Goal: Information Seeking & Learning: Check status

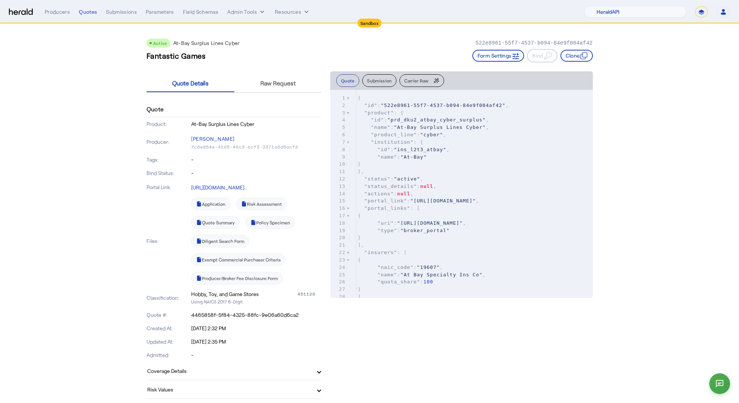
select select "pfm_2v8p_herald_api"
select select "*******"
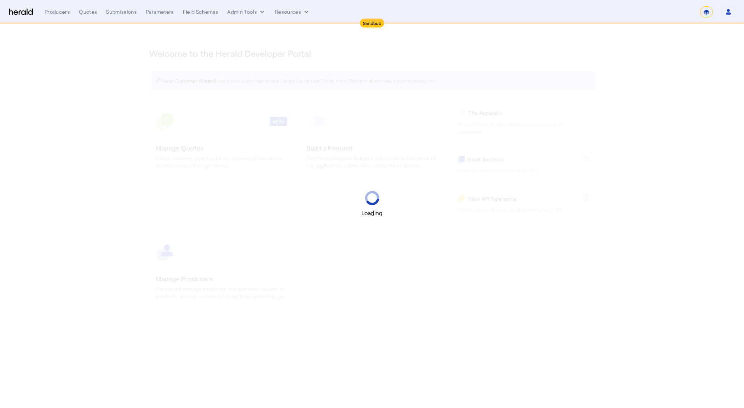
select select "*******"
select select "pfm_2v8p_herald_api"
click at [707, 10] on select "**********" at bounding box center [706, 11] width 13 height 11
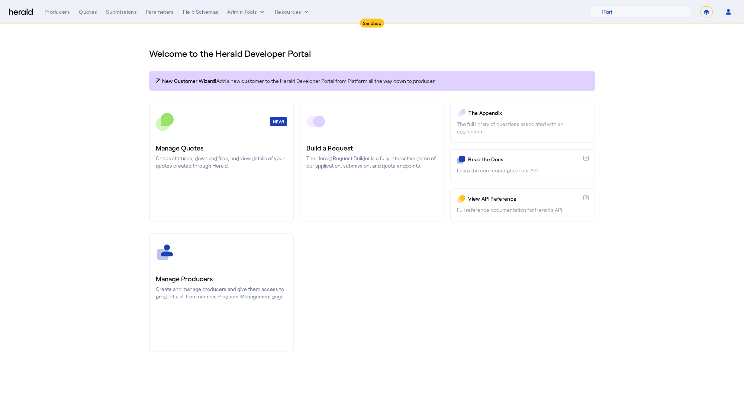
select select "**********"
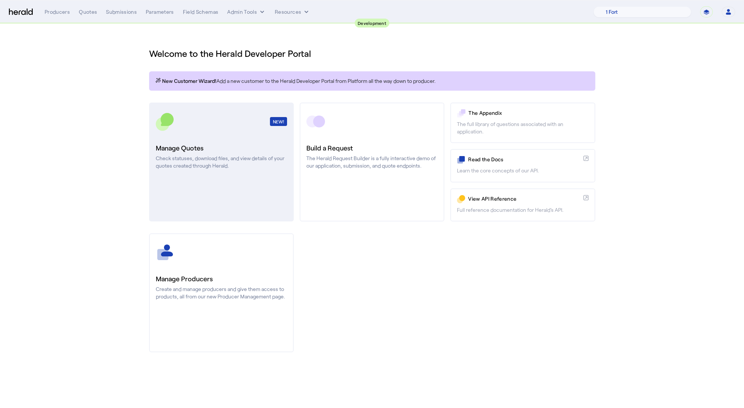
click at [207, 172] on link "NEW! Manage Quotes Check statuses, download files, and view details of your quo…" at bounding box center [221, 162] width 145 height 119
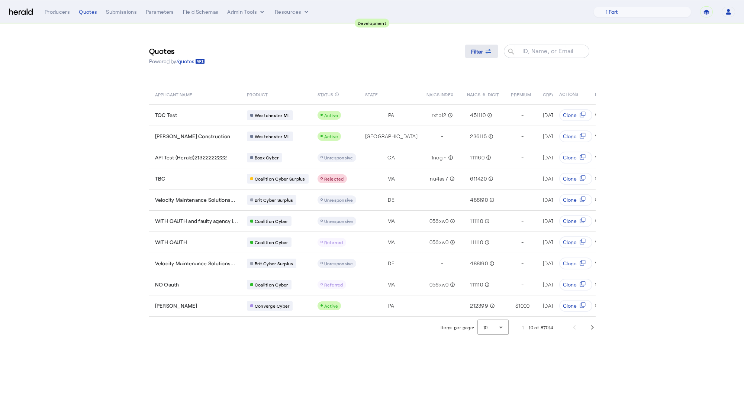
click at [471, 49] on span "Filter" at bounding box center [477, 52] width 12 height 8
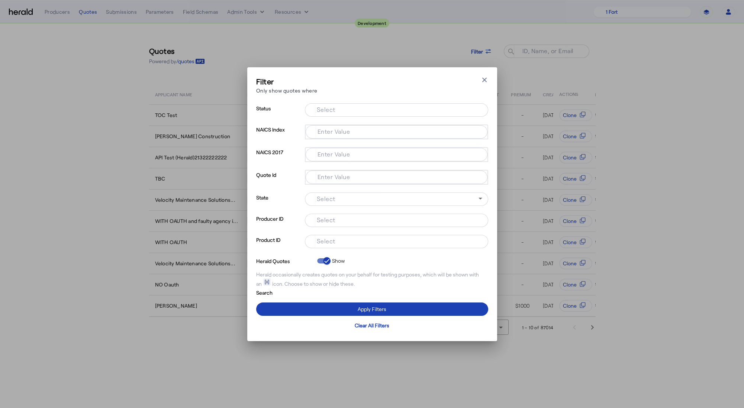
drag, startPoint x: 360, startPoint y: 242, endPoint x: 363, endPoint y: 237, distance: 5.9
click at [360, 242] on input "Select" at bounding box center [395, 240] width 168 height 9
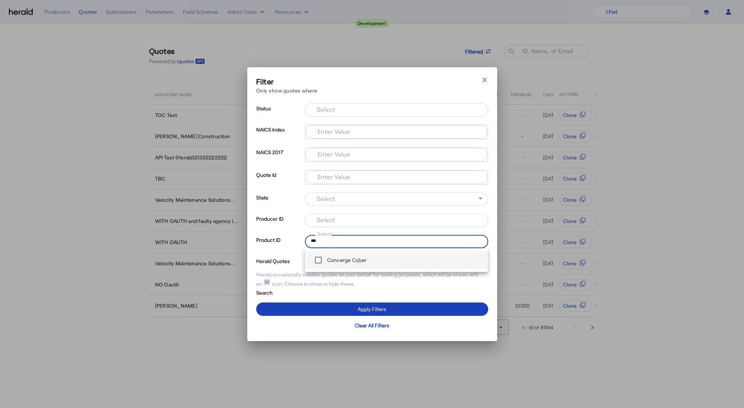
type input "***"
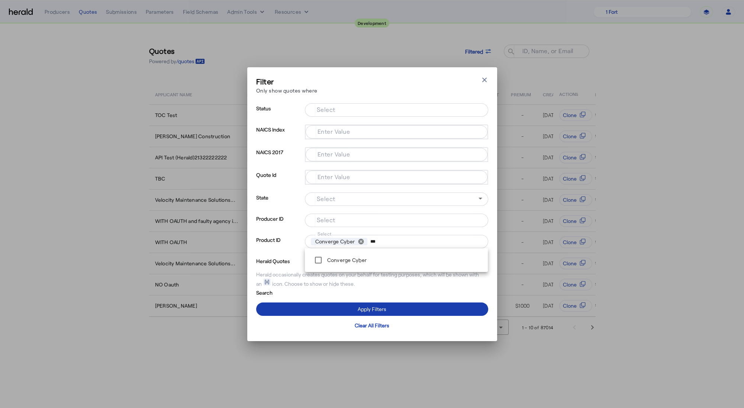
click at [320, 308] on span at bounding box center [372, 309] width 232 height 18
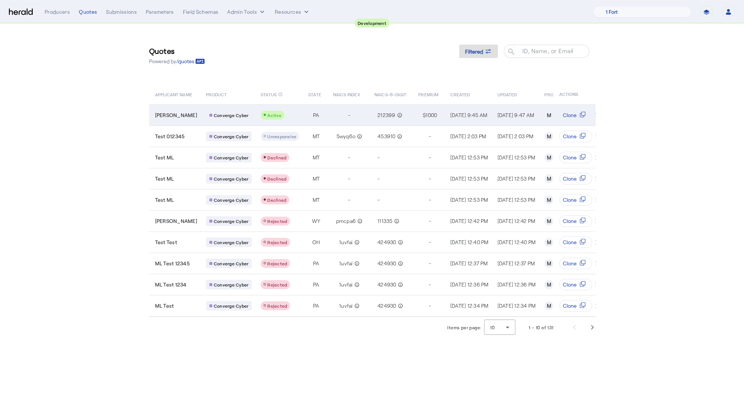
click at [302, 119] on td "PA" at bounding box center [314, 114] width 25 height 21
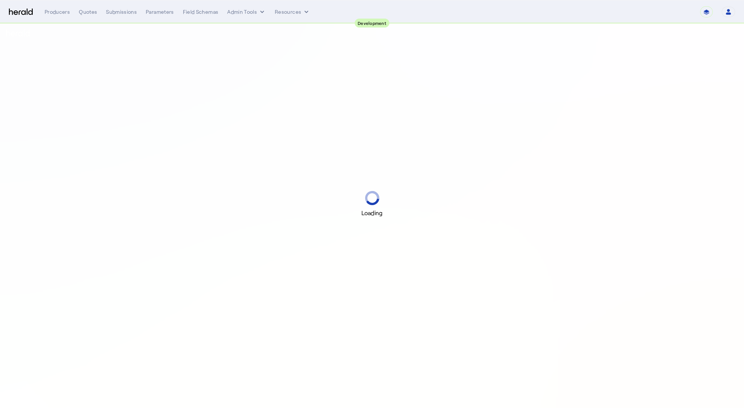
select select "pfm_2v8p_herald_api"
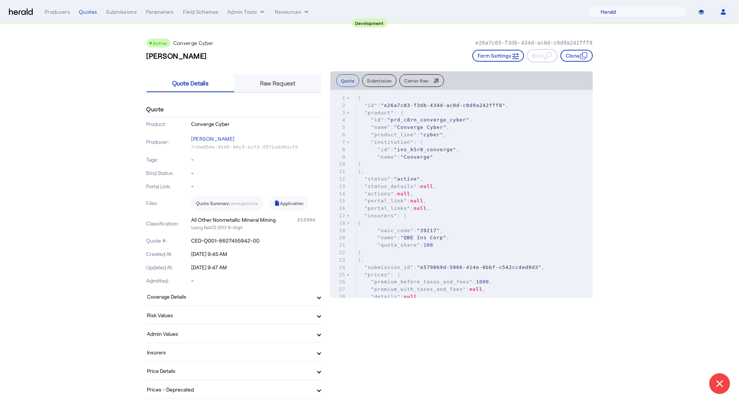
click at [282, 81] on span "Raw Request" at bounding box center [277, 83] width 35 height 6
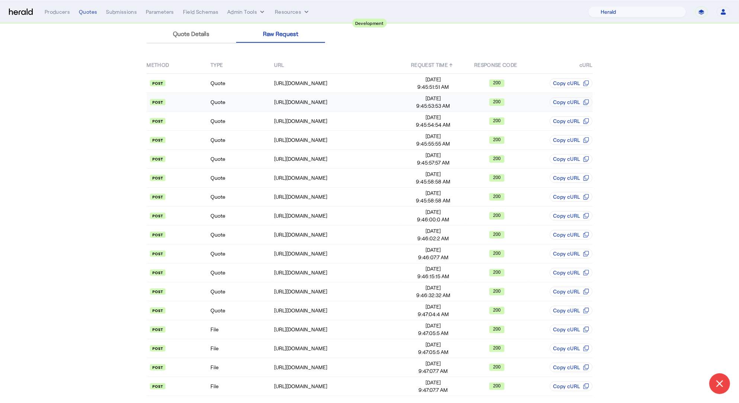
scroll to position [51, 0]
click at [239, 281] on td "Quote" at bounding box center [242, 290] width 64 height 19
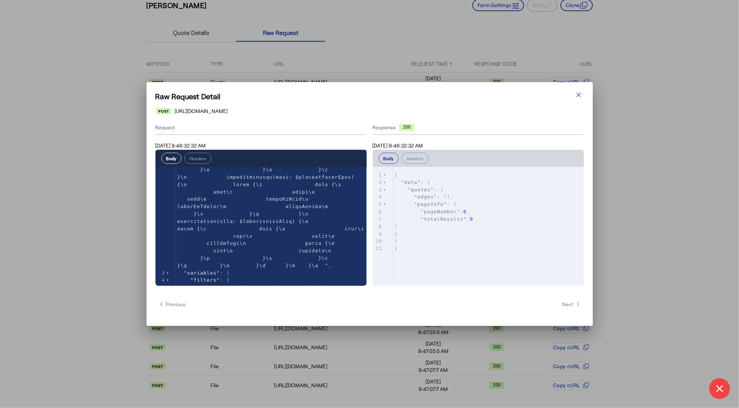
scroll to position [302, 0]
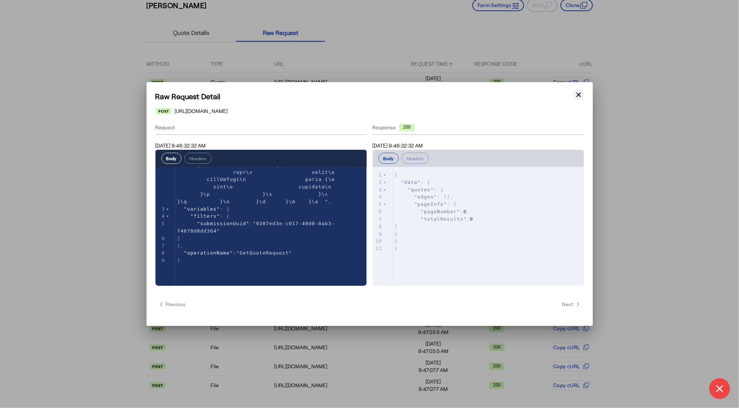
click at [577, 93] on icon "button" at bounding box center [578, 94] width 7 height 7
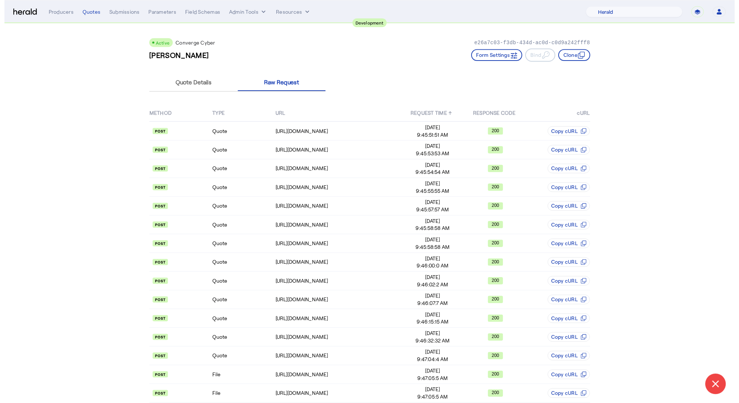
scroll to position [51, 0]
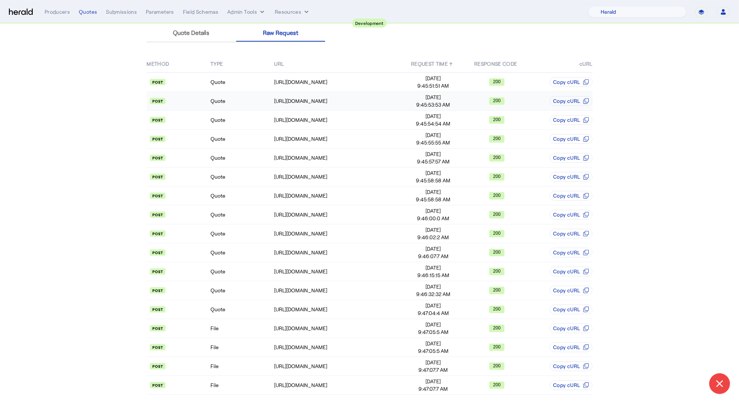
click at [239, 92] on td "Quote" at bounding box center [242, 101] width 64 height 19
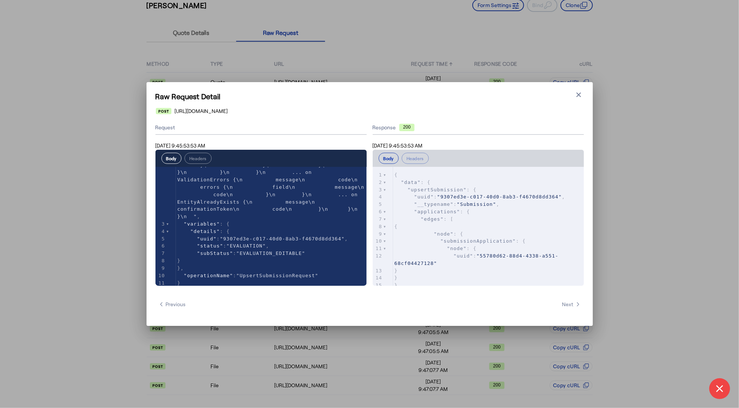
scroll to position [74, 0]
click at [580, 97] on icon "button" at bounding box center [578, 95] width 4 height 4
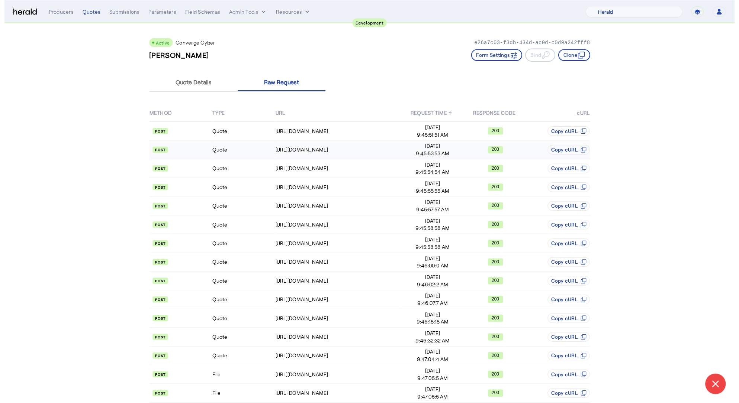
scroll to position [51, 0]
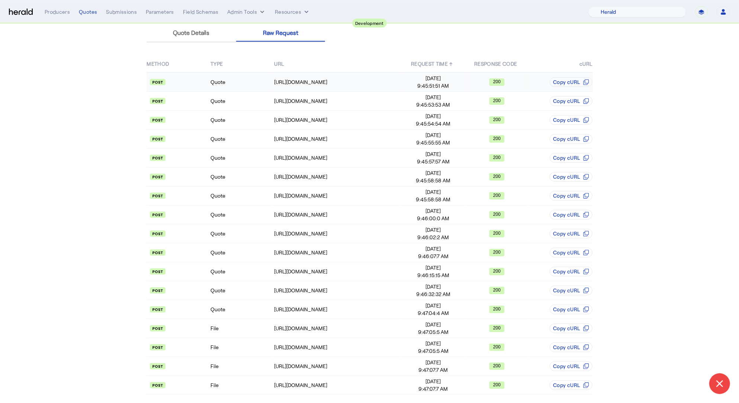
click at [251, 83] on td "Quote" at bounding box center [242, 81] width 64 height 19
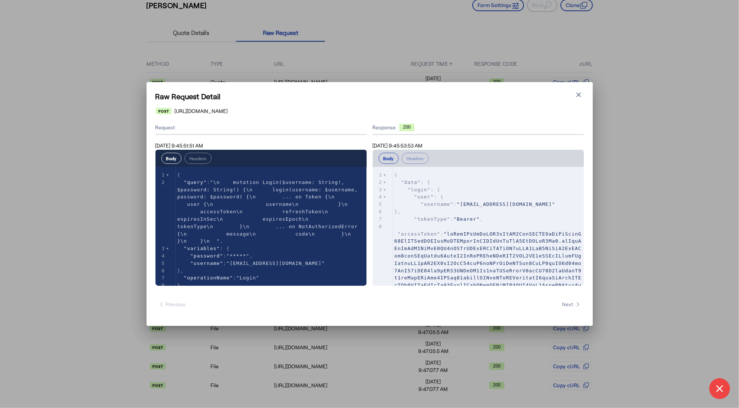
scroll to position [7, 0]
click at [576, 94] on icon "button" at bounding box center [578, 94] width 7 height 7
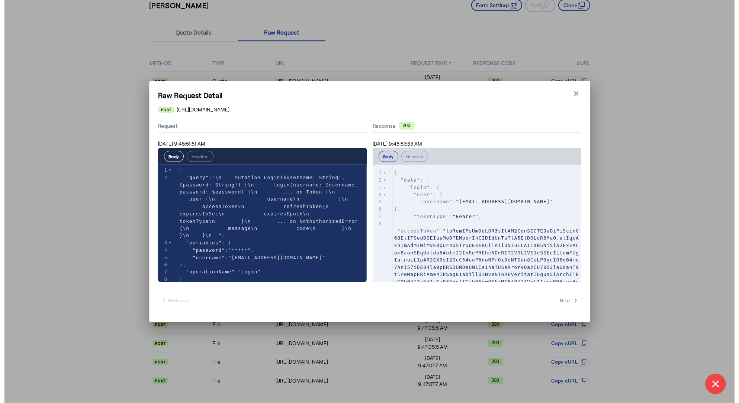
scroll to position [51, 0]
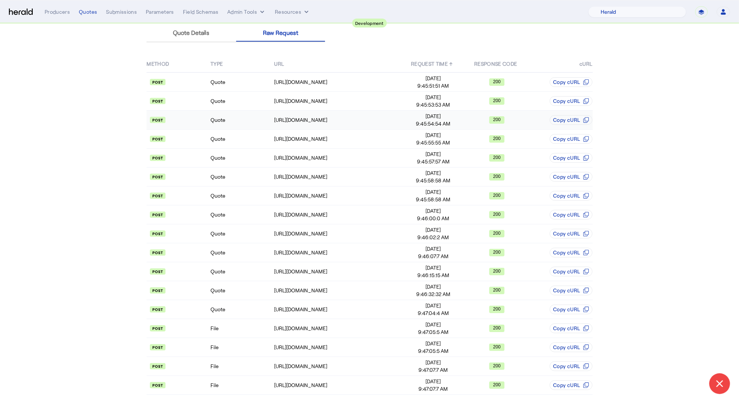
click at [240, 125] on td "Quote" at bounding box center [242, 120] width 64 height 19
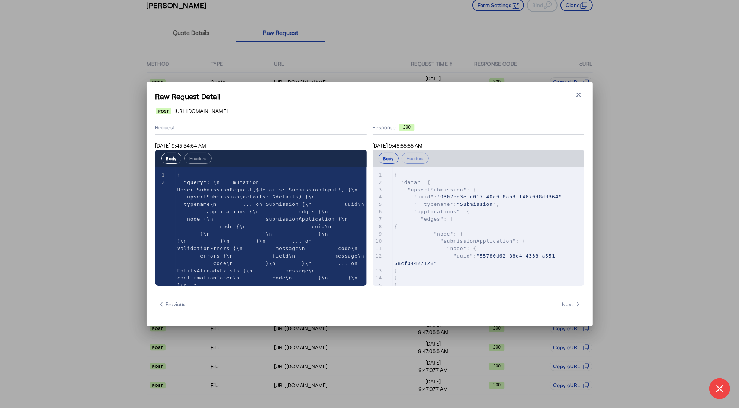
scroll to position [0, 0]
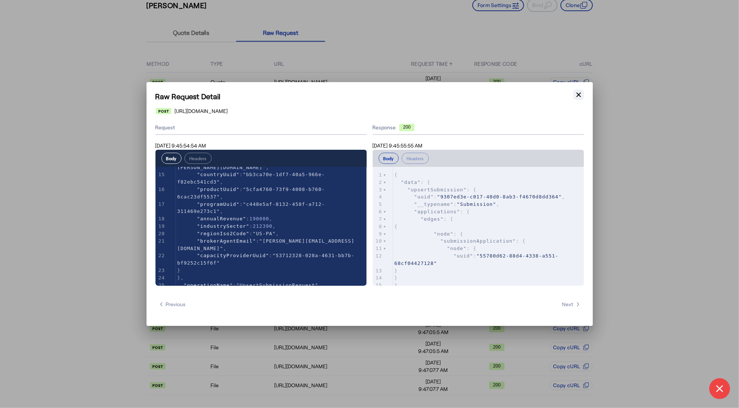
click at [582, 94] on button "Close modal" at bounding box center [578, 95] width 10 height 10
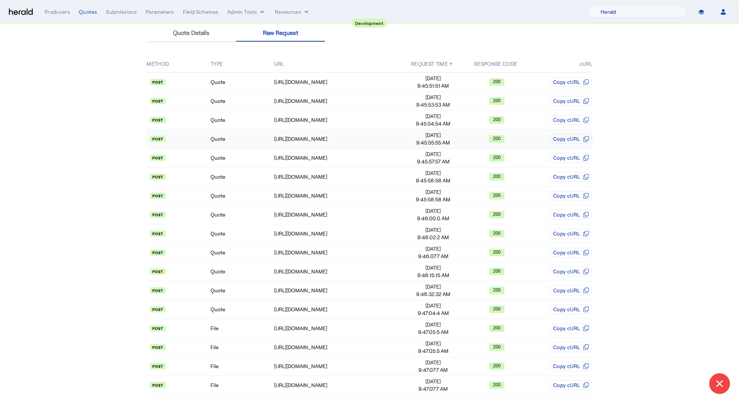
click at [230, 137] on td "Quote" at bounding box center [242, 139] width 64 height 19
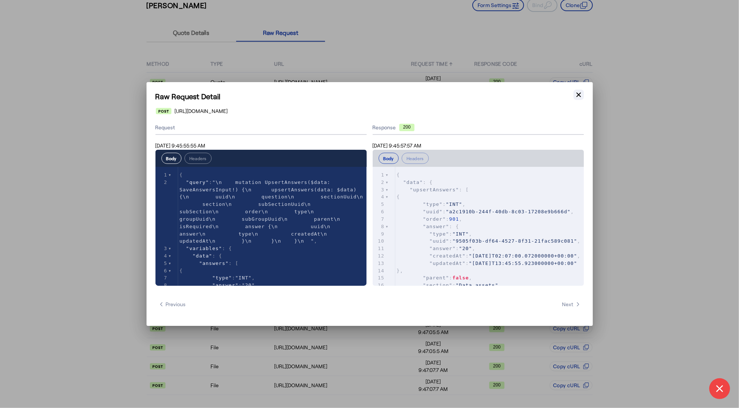
click at [579, 94] on icon "button" at bounding box center [578, 95] width 4 height 4
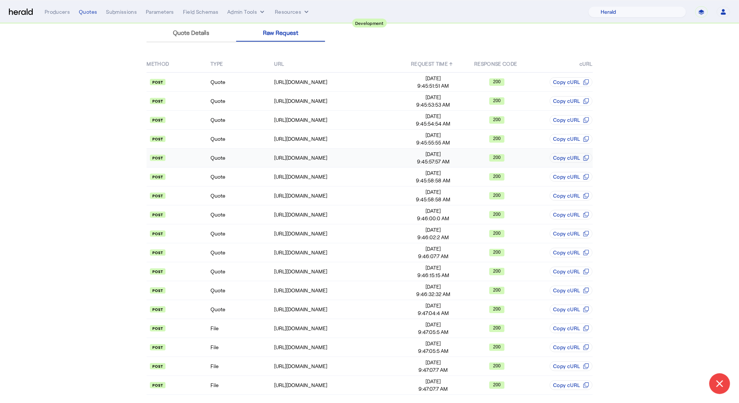
click at [245, 156] on td "Quote" at bounding box center [242, 158] width 64 height 19
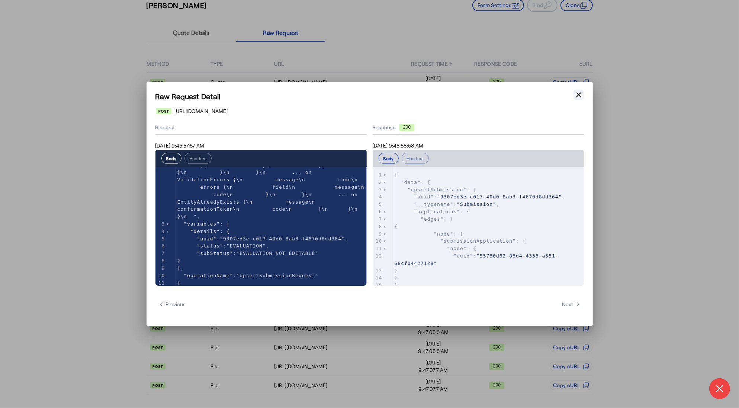
click at [579, 96] on icon "button" at bounding box center [578, 95] width 4 height 4
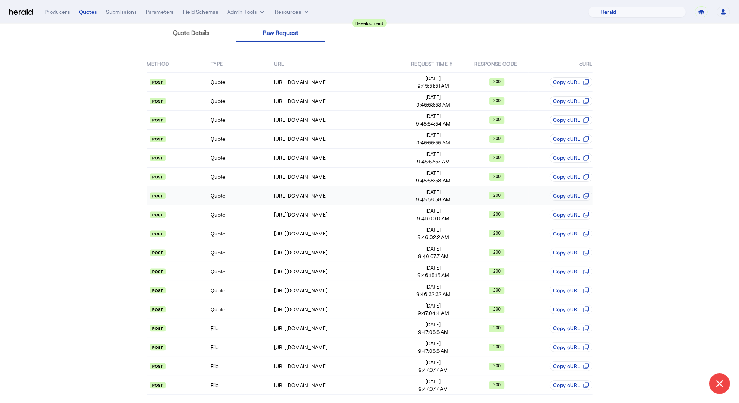
click at [248, 191] on td "Quote" at bounding box center [242, 196] width 64 height 19
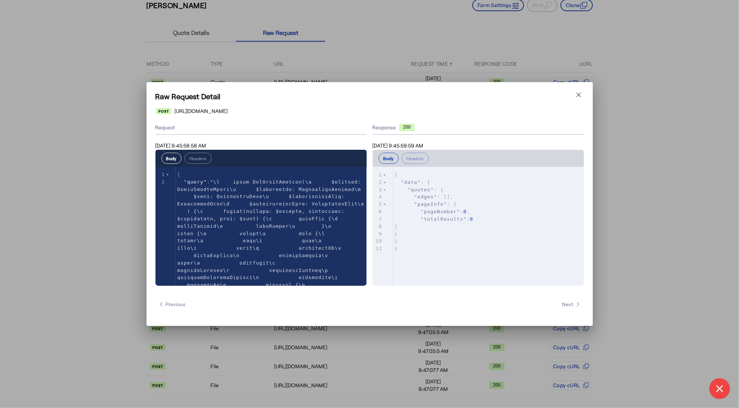
click at [580, 95] on icon "button" at bounding box center [578, 94] width 7 height 7
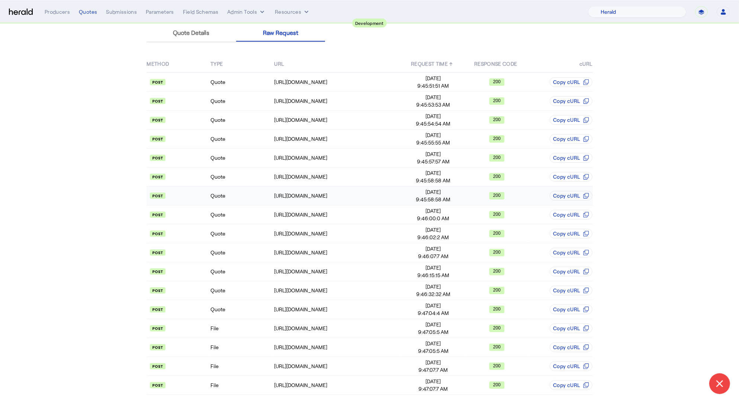
click at [249, 197] on td "Quote" at bounding box center [242, 196] width 64 height 19
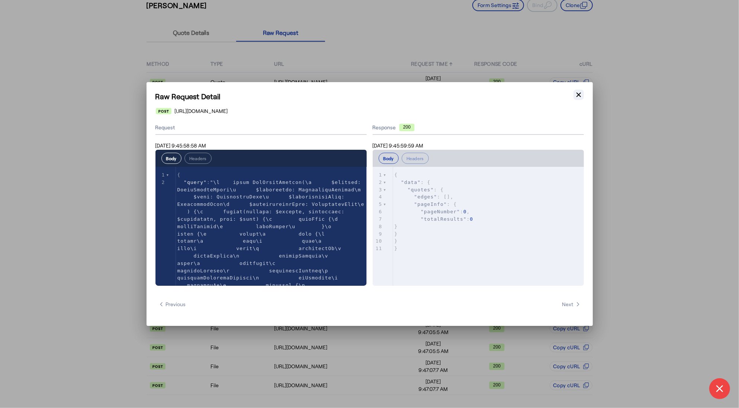
click at [582, 92] on button "Close modal" at bounding box center [578, 95] width 10 height 10
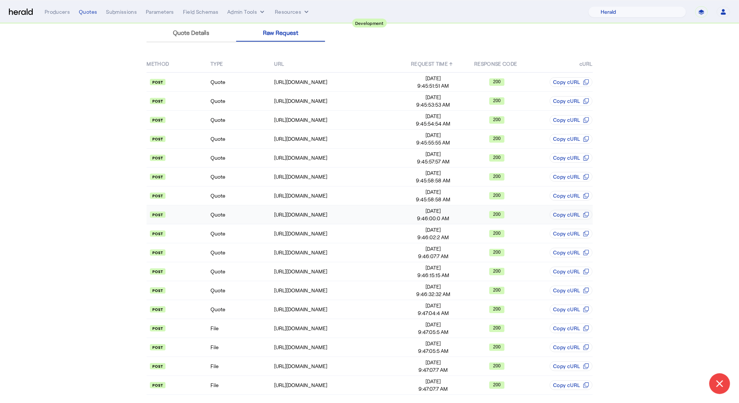
click at [249, 219] on td "Quote" at bounding box center [242, 215] width 64 height 19
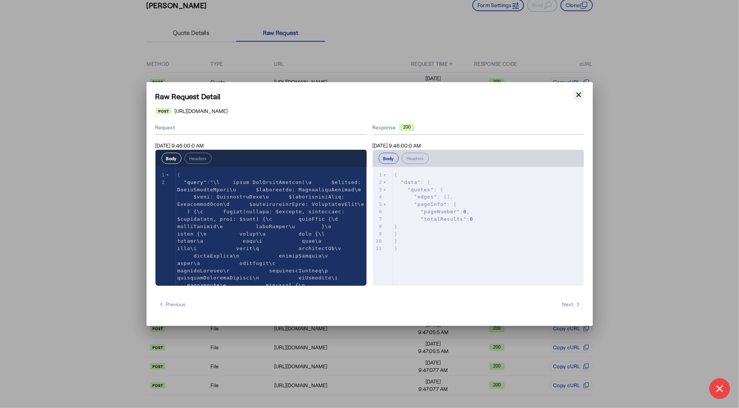
click at [576, 96] on icon "button" at bounding box center [578, 95] width 4 height 4
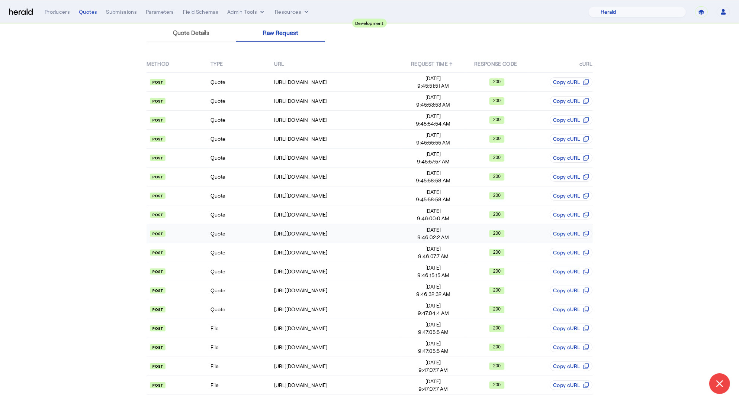
click at [254, 235] on td "Quote" at bounding box center [242, 233] width 64 height 19
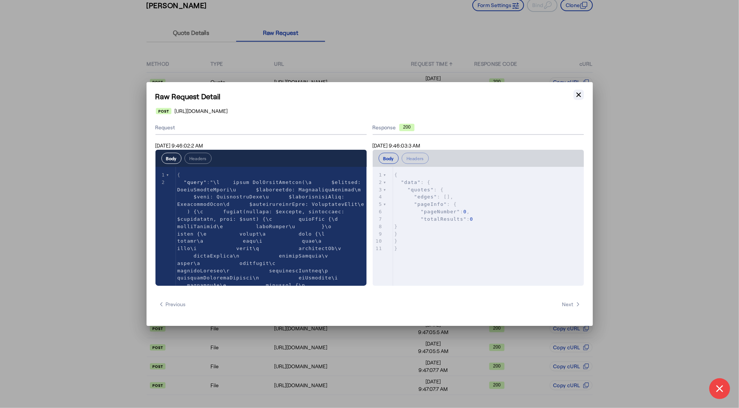
click at [579, 94] on icon "button" at bounding box center [578, 94] width 7 height 7
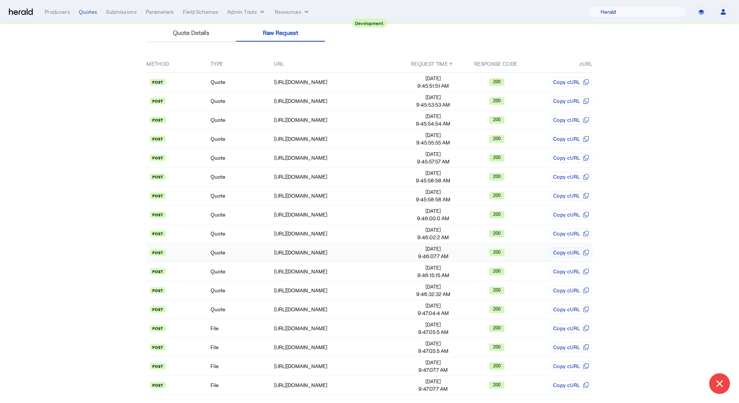
click at [251, 255] on td "Quote" at bounding box center [242, 252] width 64 height 19
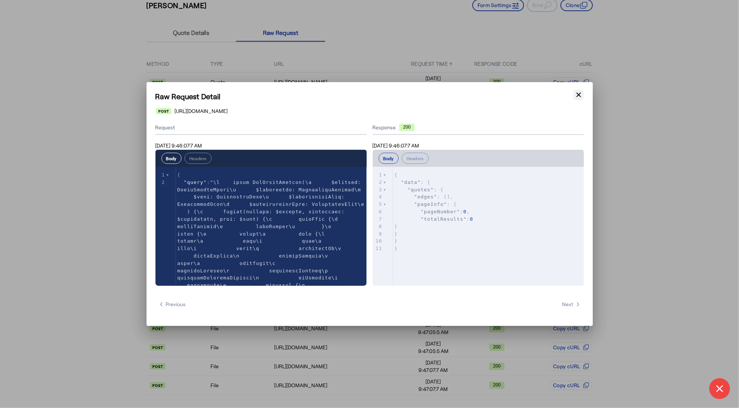
click at [576, 97] on icon "button" at bounding box center [578, 94] width 7 height 7
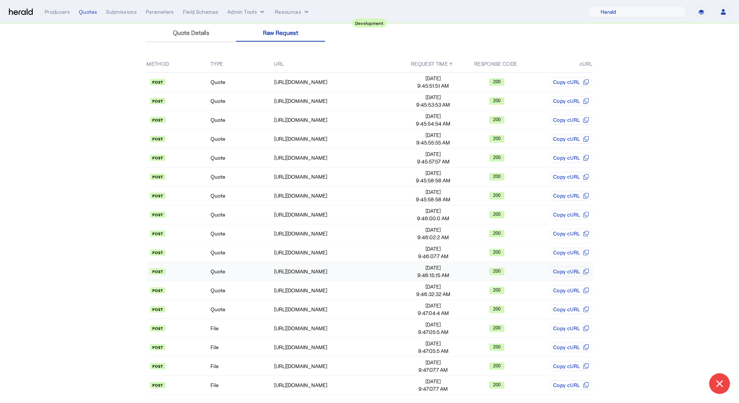
click at [249, 266] on td "Quote" at bounding box center [242, 271] width 64 height 19
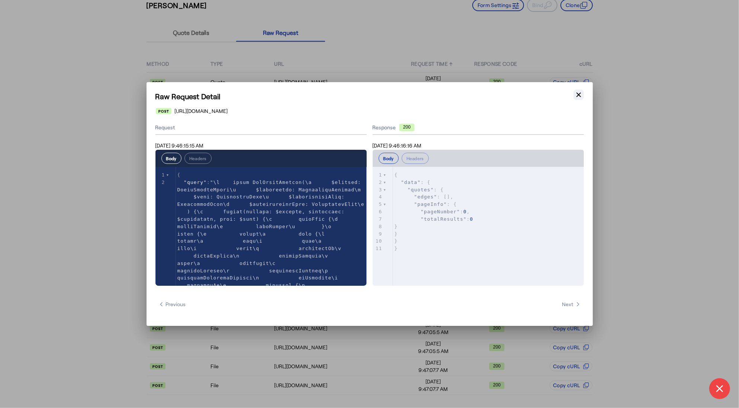
click at [578, 93] on icon "button" at bounding box center [578, 94] width 7 height 7
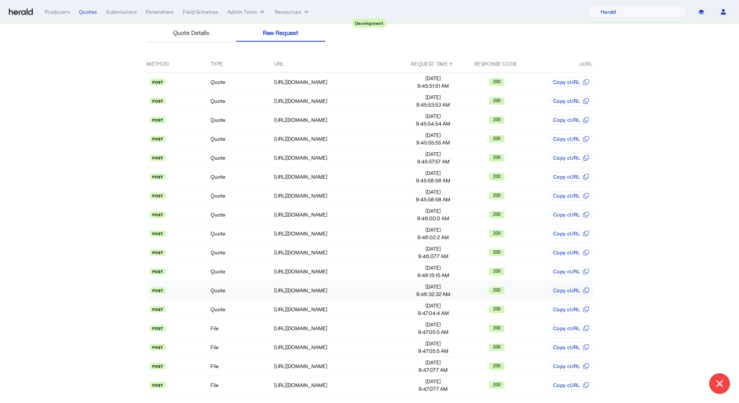
click at [239, 293] on td "Quote" at bounding box center [242, 290] width 64 height 19
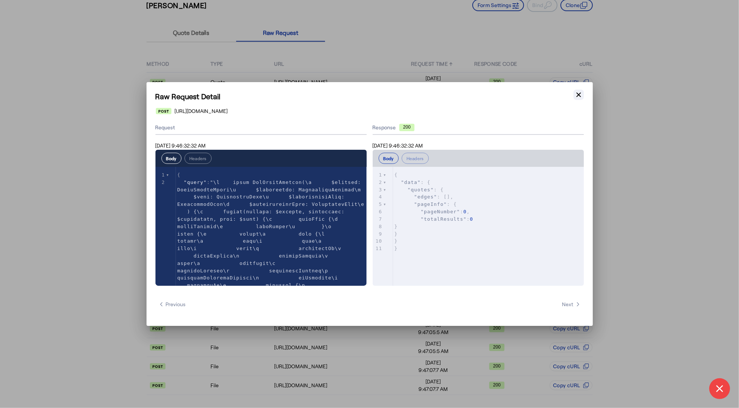
click at [576, 94] on icon "button" at bounding box center [578, 95] width 4 height 4
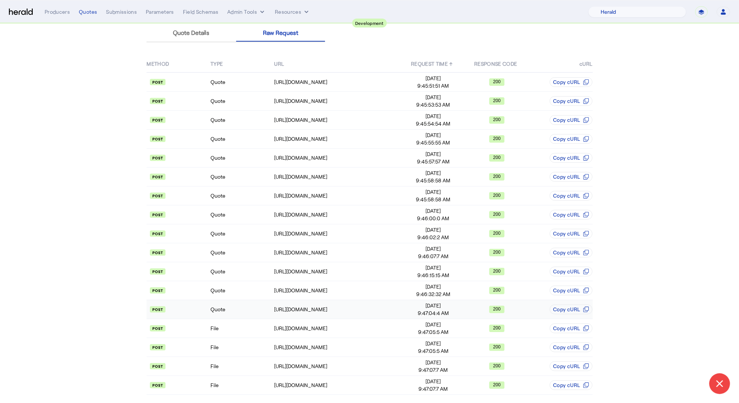
click at [249, 311] on td "Quote" at bounding box center [242, 309] width 64 height 19
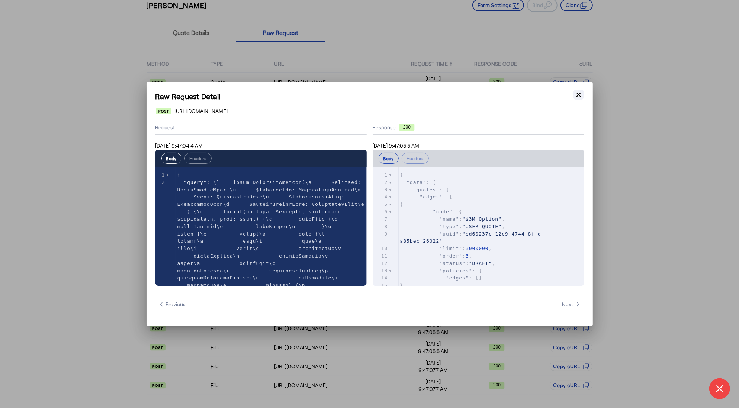
click at [576, 93] on icon "button" at bounding box center [578, 94] width 7 height 7
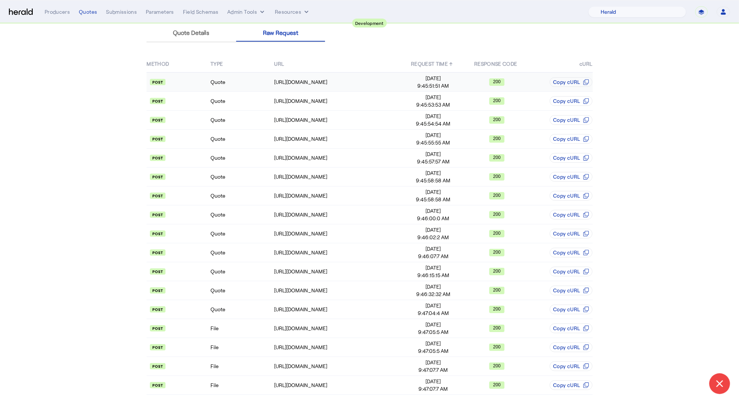
click at [241, 77] on td "Quote" at bounding box center [242, 81] width 64 height 19
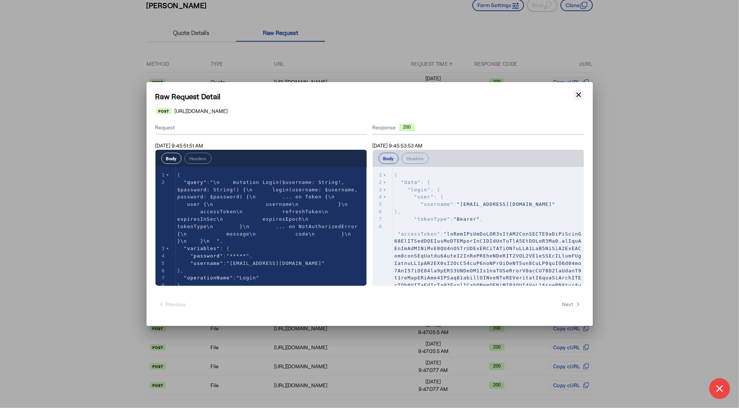
click at [579, 93] on icon "button" at bounding box center [578, 95] width 4 height 4
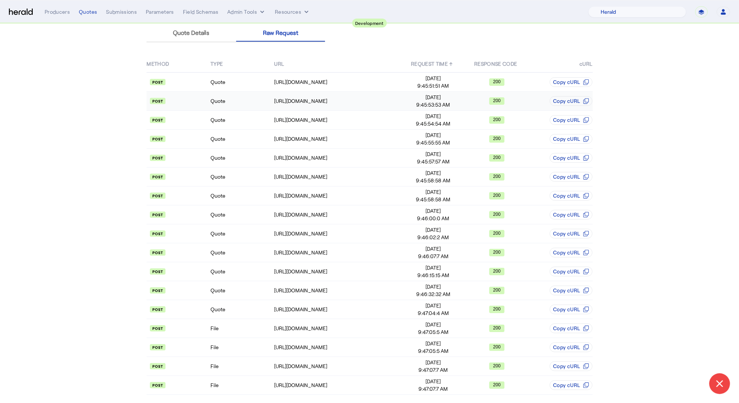
click at [254, 109] on td "Quote" at bounding box center [242, 101] width 64 height 19
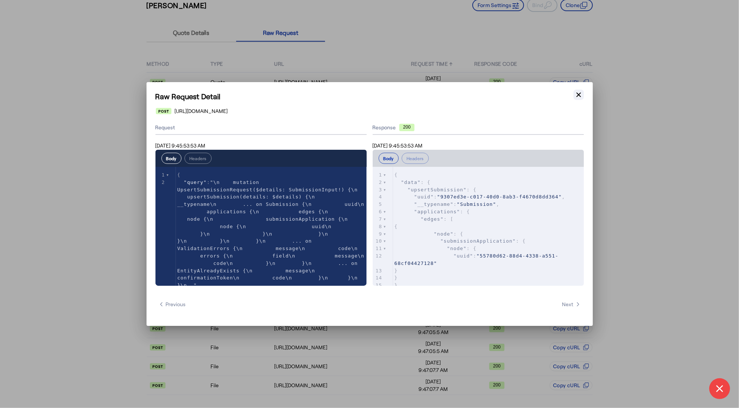
click at [575, 94] on icon "button" at bounding box center [578, 94] width 7 height 7
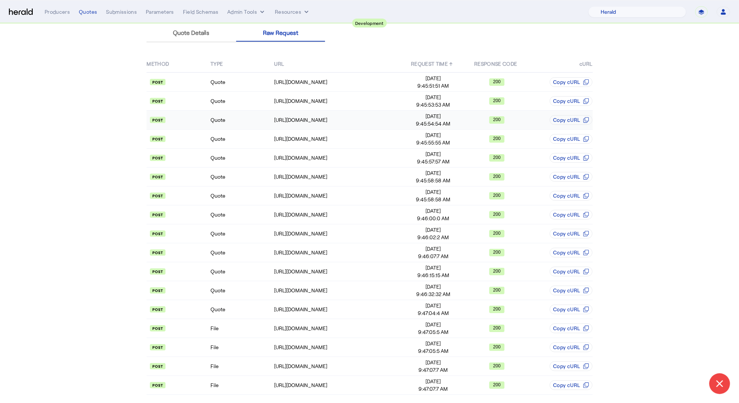
click at [212, 119] on td "Quote" at bounding box center [242, 120] width 64 height 19
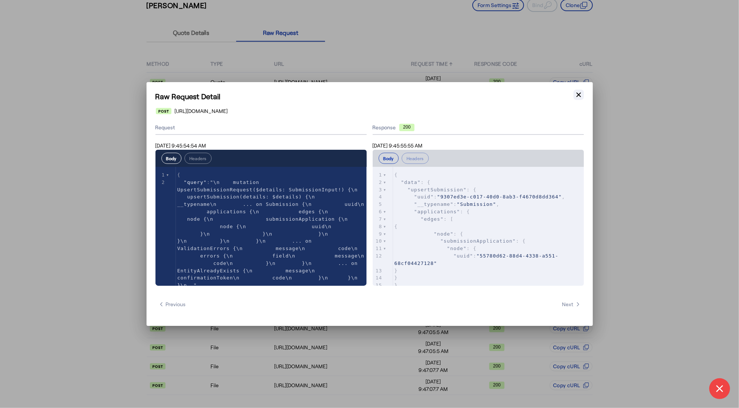
click at [579, 96] on icon "button" at bounding box center [578, 95] width 4 height 4
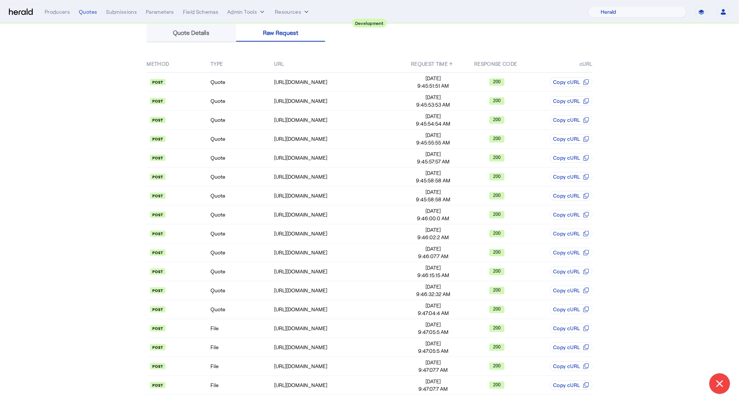
click at [175, 32] on div "Quote Details" at bounding box center [191, 33] width 90 height 18
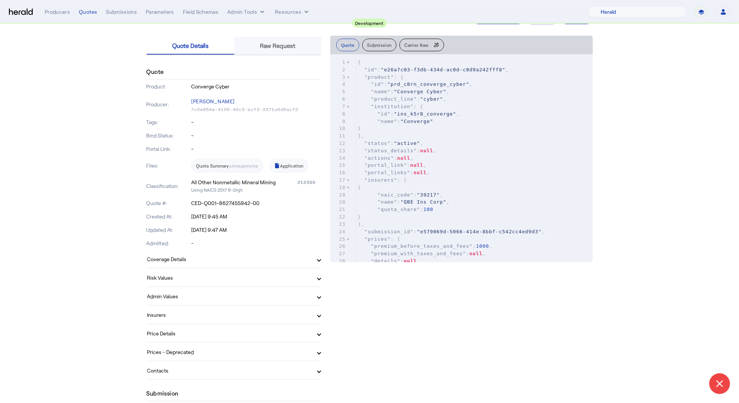
click at [298, 43] on div "Raw Request" at bounding box center [277, 46] width 87 height 18
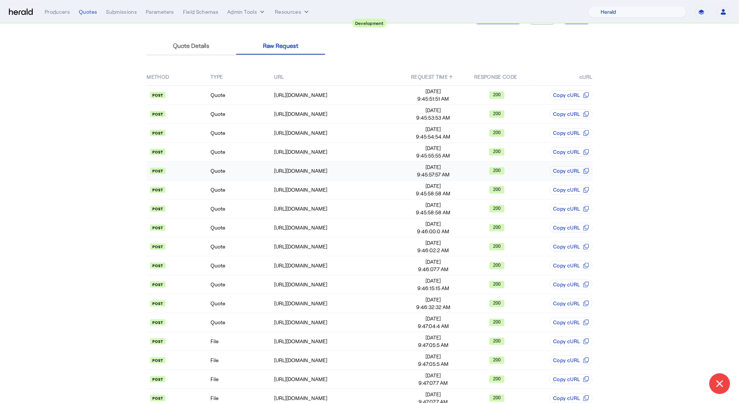
click at [250, 173] on td "Quote" at bounding box center [242, 171] width 64 height 19
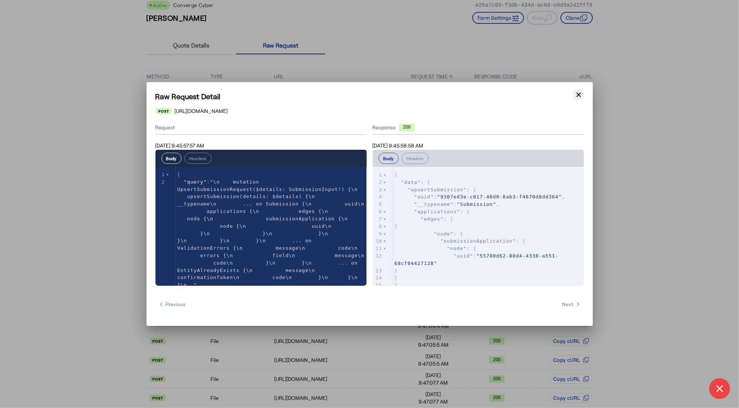
click at [580, 97] on icon "button" at bounding box center [578, 94] width 7 height 7
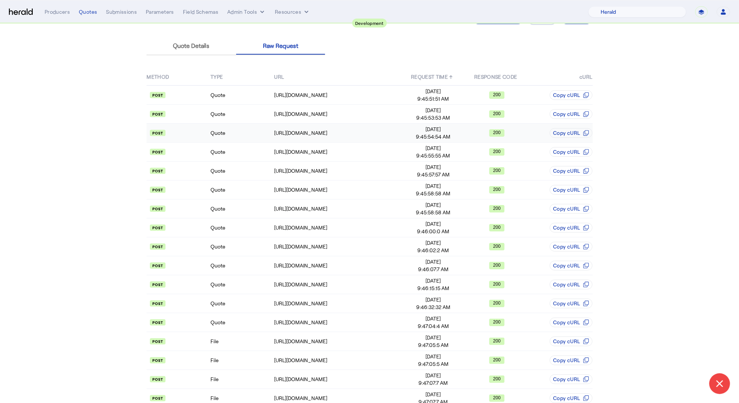
click at [242, 130] on td "Quote" at bounding box center [242, 133] width 64 height 19
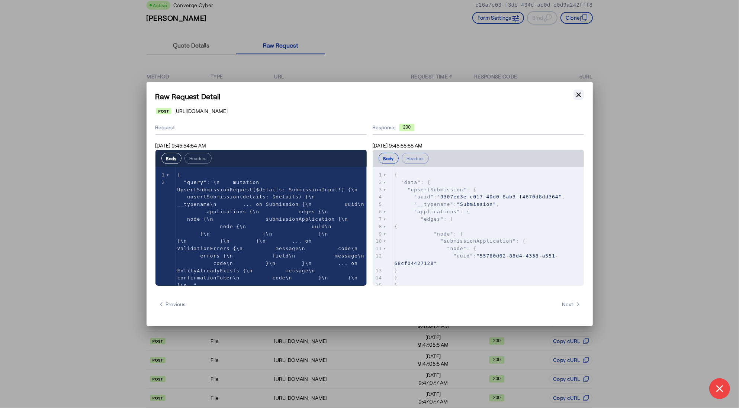
click at [582, 95] on icon "button" at bounding box center [578, 94] width 7 height 7
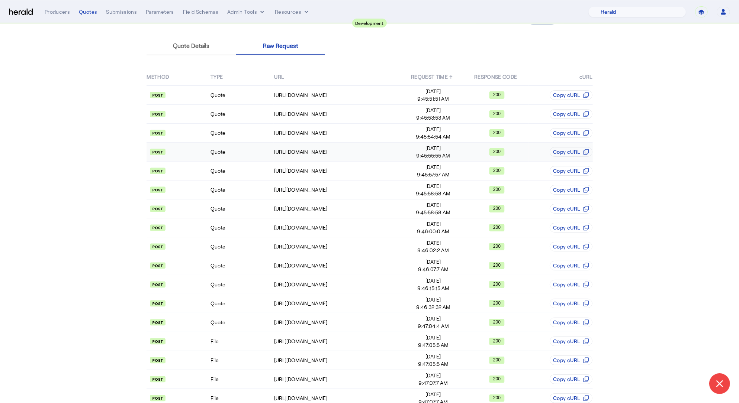
click at [245, 154] on td "Quote" at bounding box center [242, 152] width 64 height 19
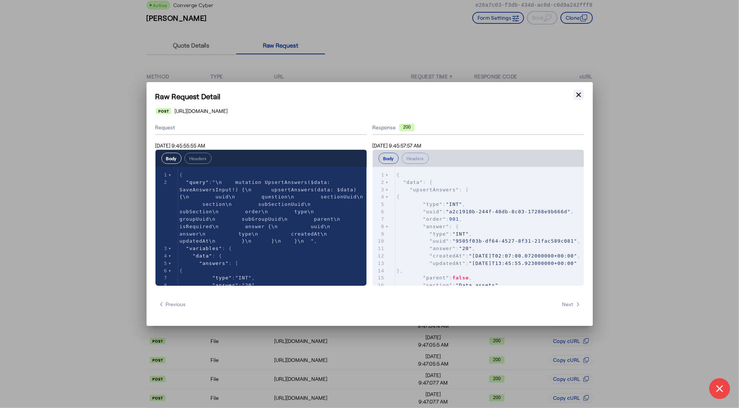
click at [583, 94] on button "Close modal" at bounding box center [578, 95] width 10 height 10
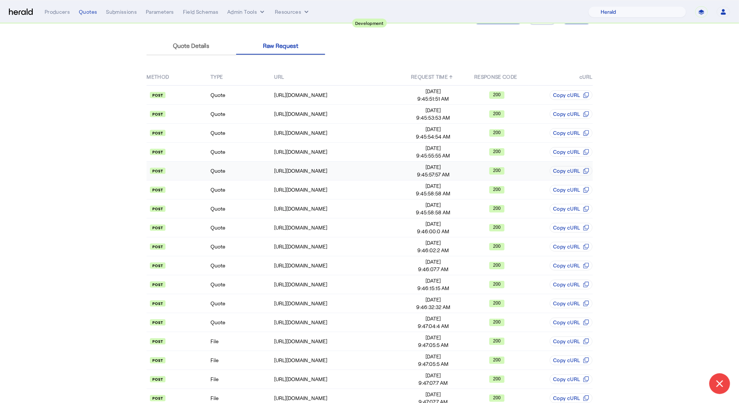
click at [247, 172] on td "Quote" at bounding box center [242, 171] width 64 height 19
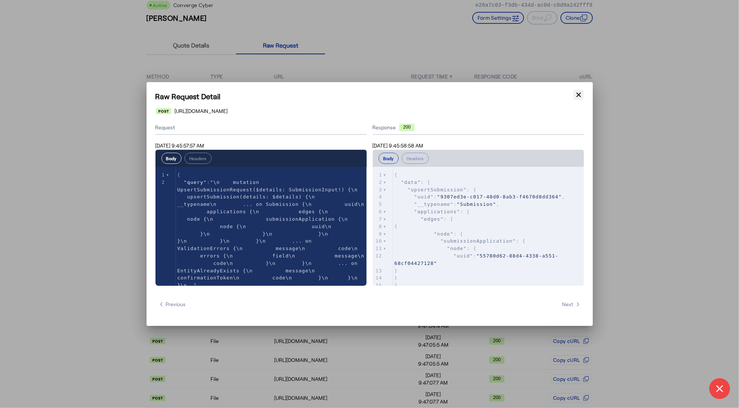
click at [579, 92] on icon "button" at bounding box center [578, 94] width 7 height 7
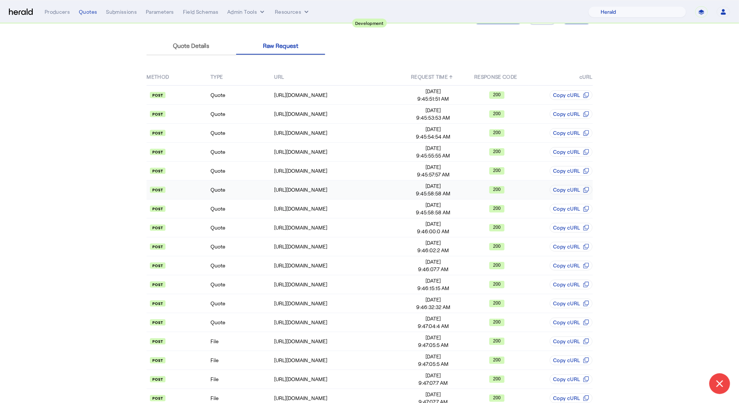
click at [256, 185] on td "Quote" at bounding box center [242, 190] width 64 height 19
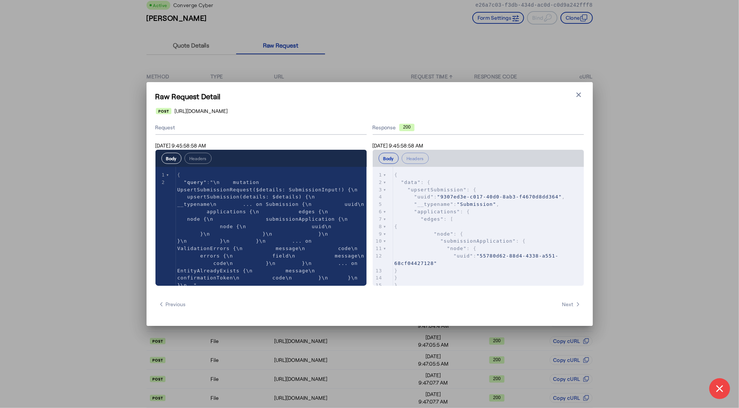
click at [585, 93] on div "Raw Request Detail Close modal https://api.staging.convergeins.com/graphql Requ…" at bounding box center [369, 204] width 446 height 244
click at [576, 96] on icon "button" at bounding box center [578, 94] width 7 height 7
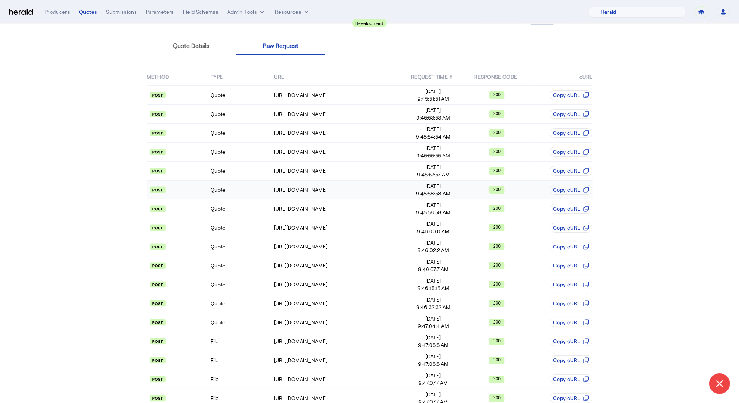
click at [235, 188] on td "Quote" at bounding box center [242, 190] width 64 height 19
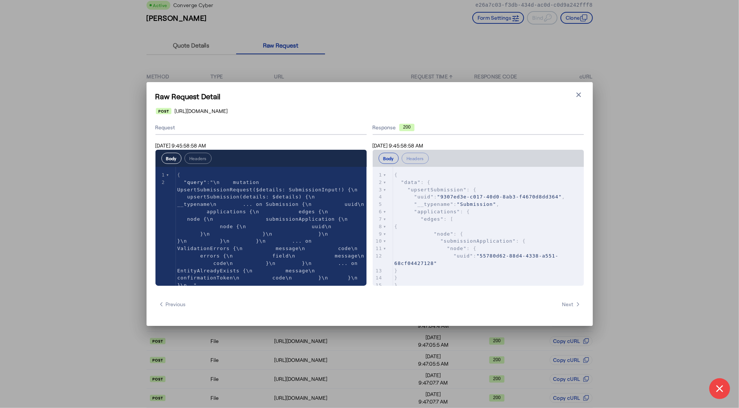
click at [582, 93] on button "Close modal" at bounding box center [578, 95] width 10 height 10
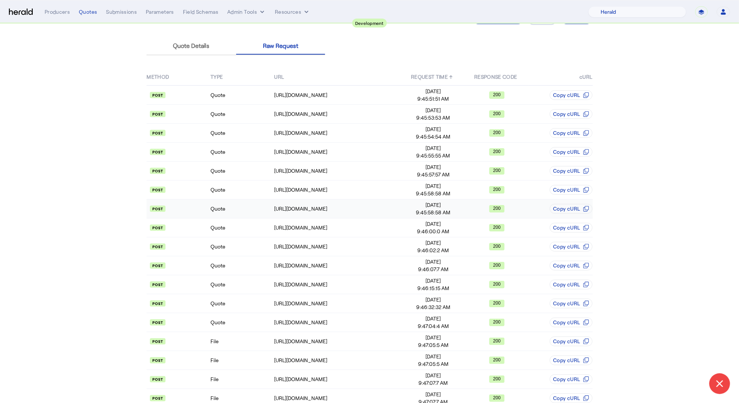
click at [225, 210] on td "Quote" at bounding box center [242, 209] width 64 height 19
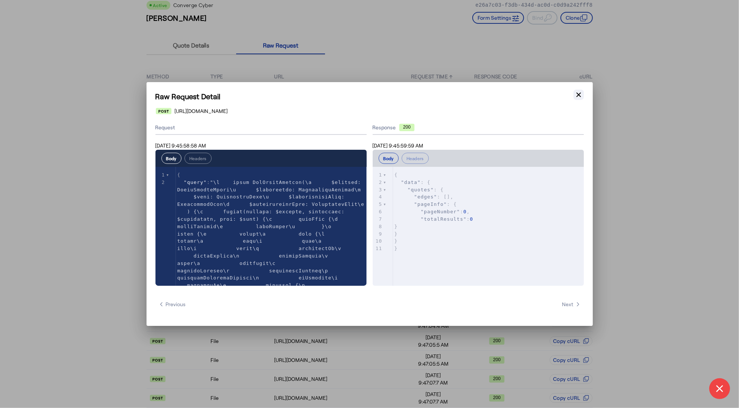
click at [581, 97] on icon "button" at bounding box center [578, 94] width 7 height 7
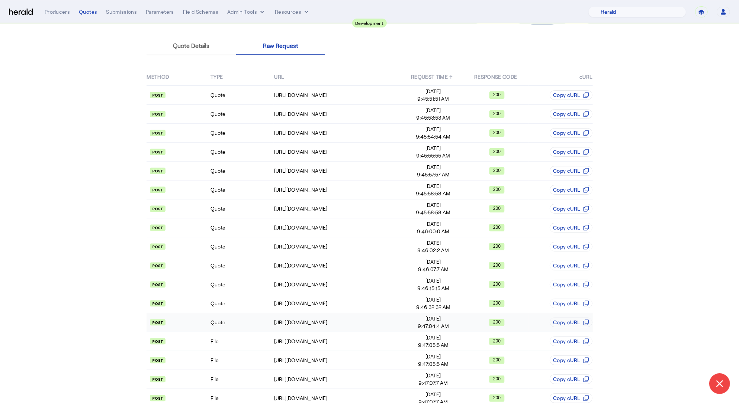
click at [224, 313] on td "Quote" at bounding box center [242, 322] width 64 height 19
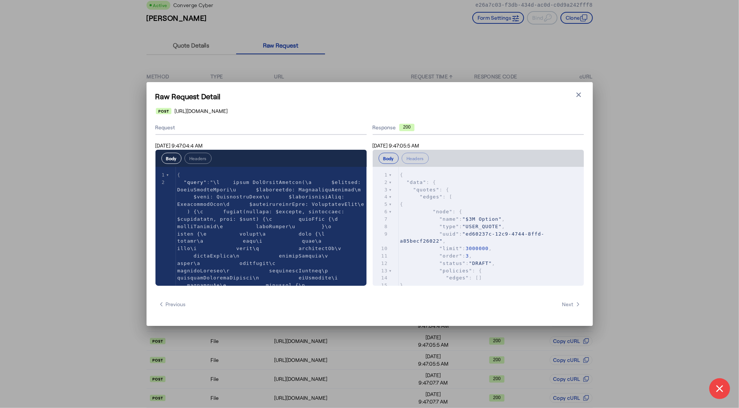
click at [578, 96] on icon "button" at bounding box center [578, 94] width 7 height 7
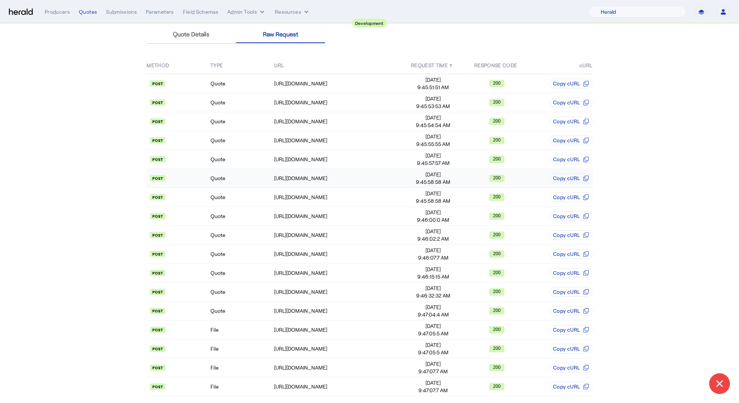
click at [237, 181] on td "Quote" at bounding box center [242, 178] width 64 height 19
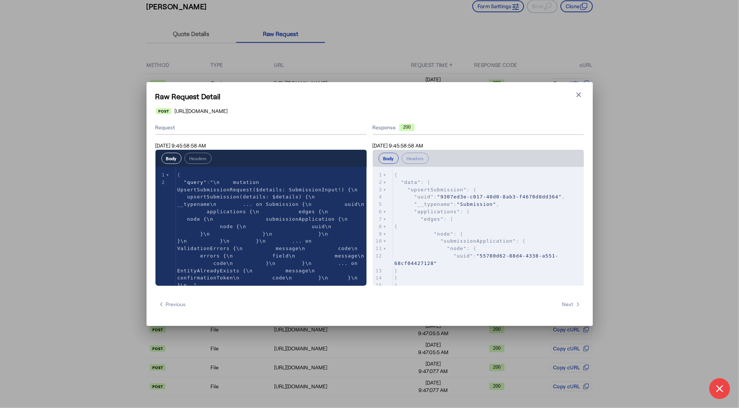
click at [110, 200] on div "Raw Request Detail Close modal https://api.staging.convergeins.com/graphql Requ…" at bounding box center [369, 204] width 739 height 408
click at [579, 98] on icon "button" at bounding box center [578, 94] width 7 height 7
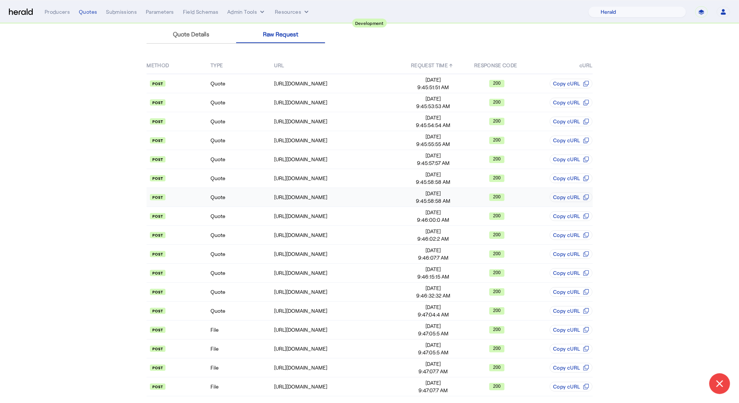
click at [260, 200] on td "Quote" at bounding box center [242, 197] width 64 height 19
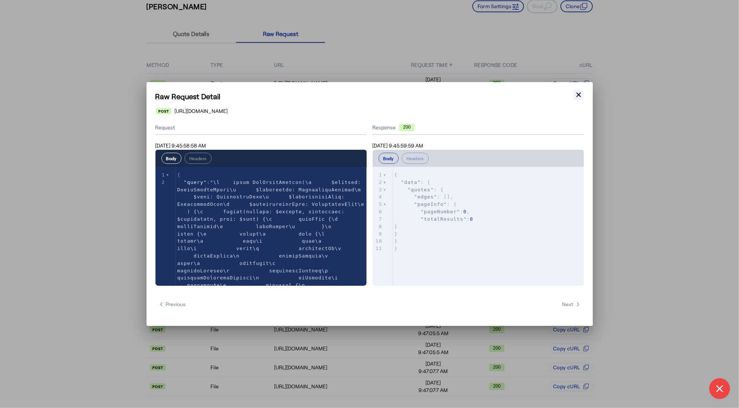
click at [580, 94] on icon "button" at bounding box center [578, 94] width 7 height 7
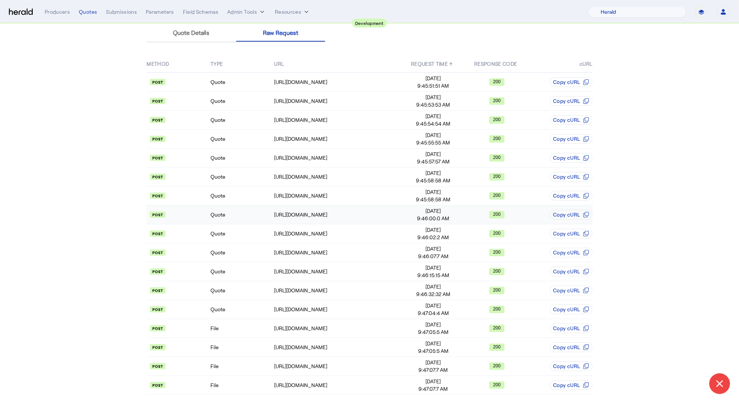
click at [224, 218] on td "Quote" at bounding box center [242, 215] width 64 height 19
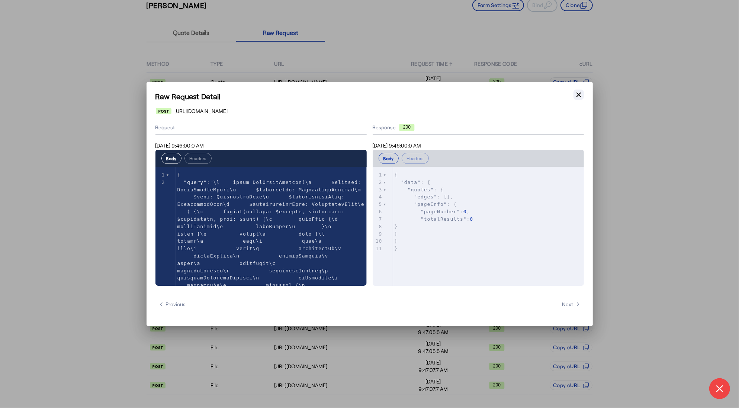
click at [579, 94] on icon "button" at bounding box center [578, 94] width 7 height 7
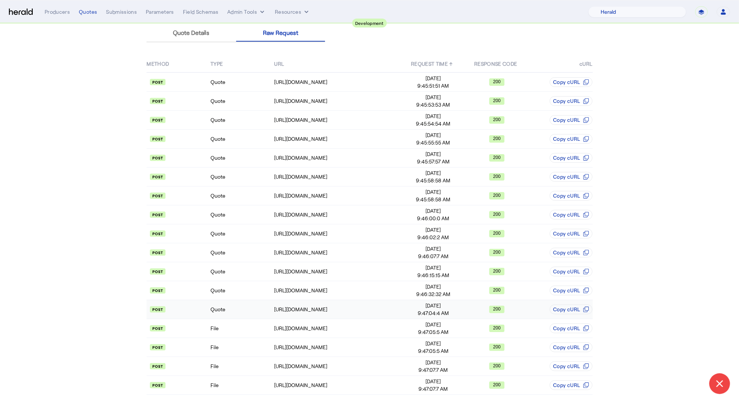
click at [229, 311] on td "Quote" at bounding box center [242, 309] width 64 height 19
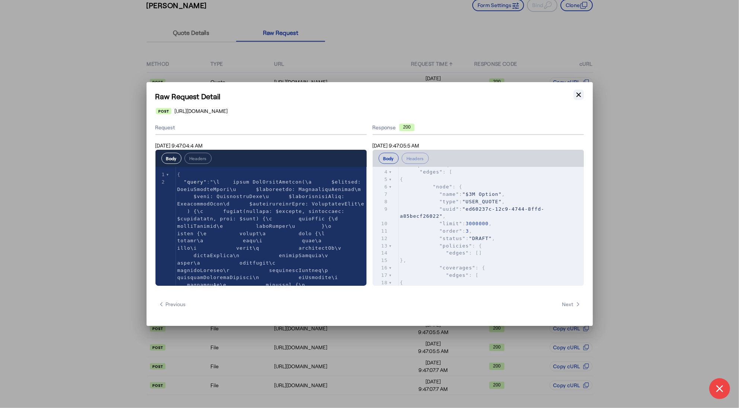
click at [575, 95] on icon "button" at bounding box center [578, 94] width 7 height 7
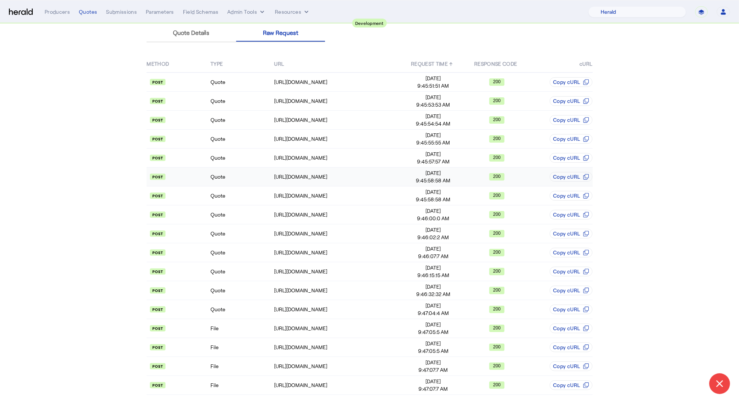
click at [249, 182] on td "Quote" at bounding box center [242, 177] width 64 height 19
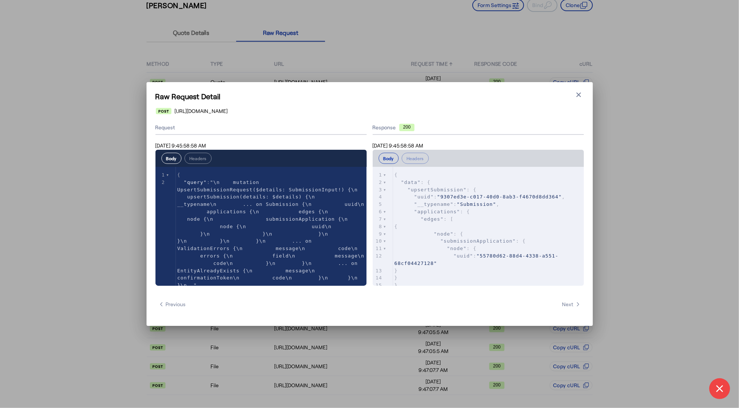
click at [120, 187] on div "Raw Request Detail Close modal https://api.staging.convergeins.com/graphql Requ…" at bounding box center [369, 204] width 739 height 408
click at [579, 96] on icon "button" at bounding box center [578, 94] width 7 height 7
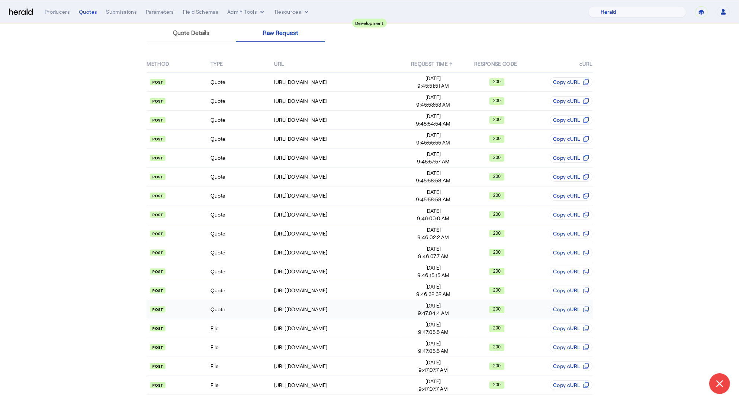
click at [234, 300] on td "Quote" at bounding box center [242, 309] width 64 height 19
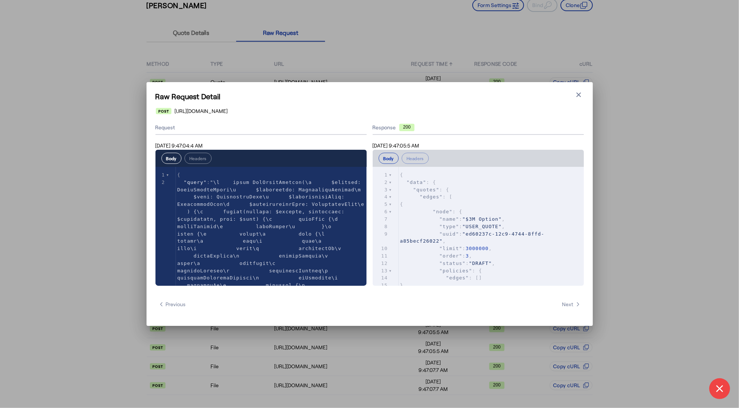
click at [578, 94] on icon "button" at bounding box center [578, 95] width 4 height 4
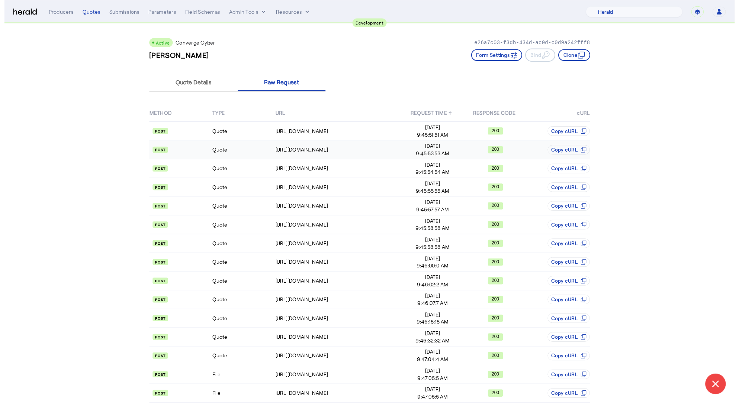
scroll to position [51, 0]
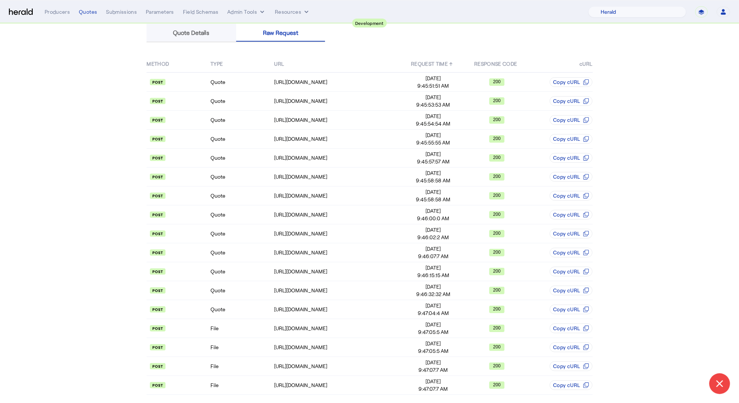
click at [183, 34] on span "Quote Details" at bounding box center [191, 33] width 36 height 6
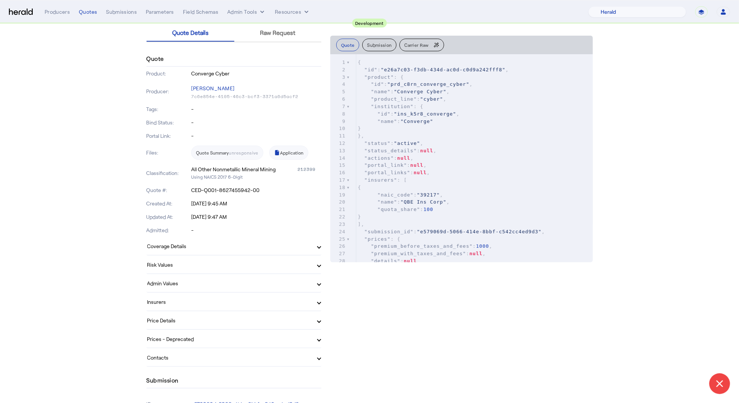
click at [422, 47] on button "Carrier Raw" at bounding box center [421, 45] width 44 height 13
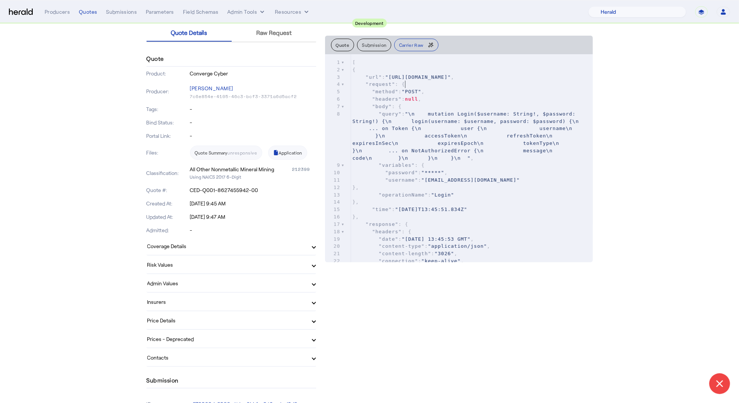
click at [486, 85] on pre ""request" : {" at bounding box center [472, 84] width 242 height 7
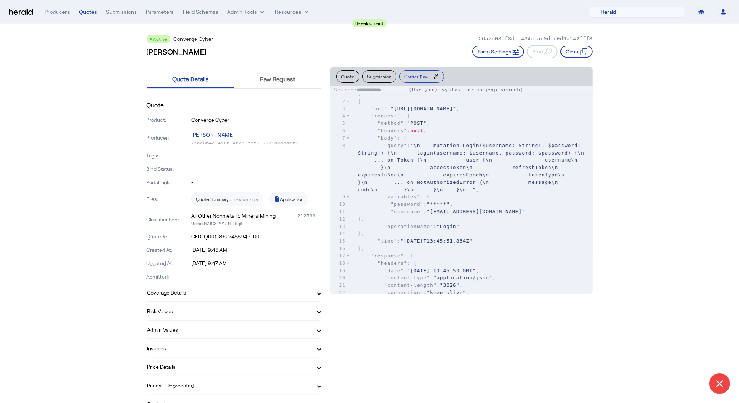
scroll to position [0, 0]
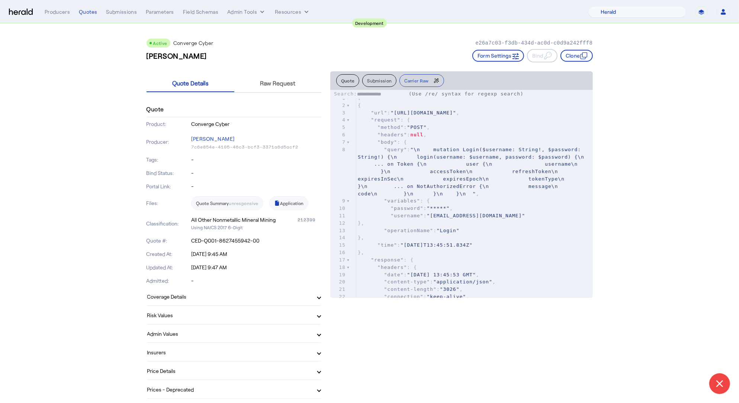
type input "**********"
click at [283, 80] on span "Raw Request" at bounding box center [277, 83] width 35 height 6
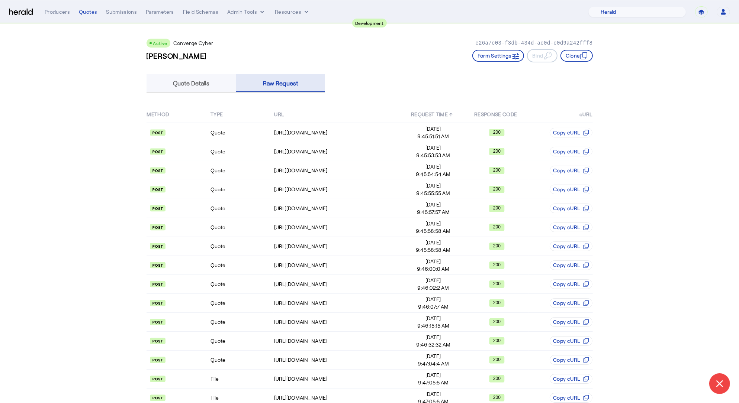
click at [171, 89] on div "Quote Details" at bounding box center [191, 83] width 90 height 18
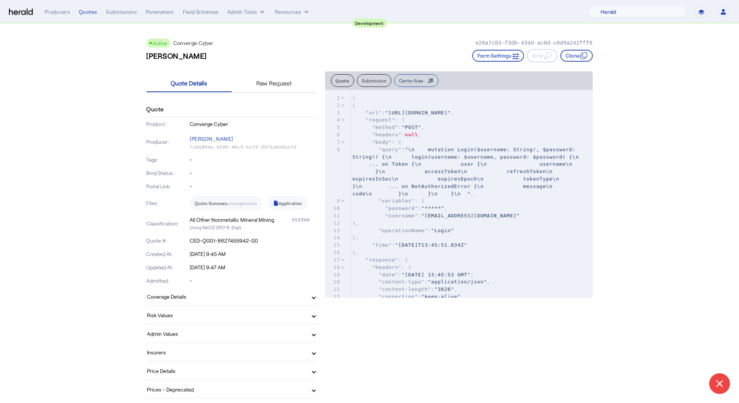
click at [419, 80] on span "Carrier Raw" at bounding box center [411, 80] width 24 height 4
click at [411, 94] on pre "[" at bounding box center [472, 97] width 242 height 7
click at [407, 92] on div "xxxxxxxxxx 2782 1 [ 2 { 3 "url" : "https://api.staging.convergeins.com/graphql"…" at bounding box center [472, 297] width 242 height 414
click at [436, 96] on pre "[" at bounding box center [472, 97] width 242 height 7
click at [399, 91] on input "**********" at bounding box center [376, 94] width 48 height 7
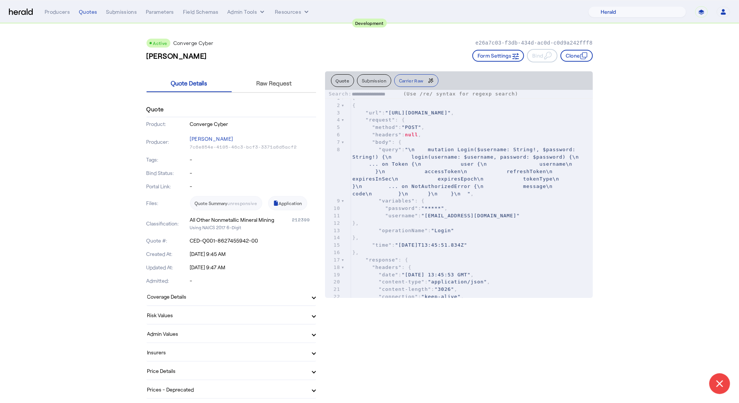
type input "**********"
click at [404, 93] on div "**********" at bounding box center [459, 94] width 268 height 9
click at [400, 96] on input "**********" at bounding box center [376, 94] width 48 height 7
click at [267, 80] on span "Raw Request" at bounding box center [273, 83] width 35 height 6
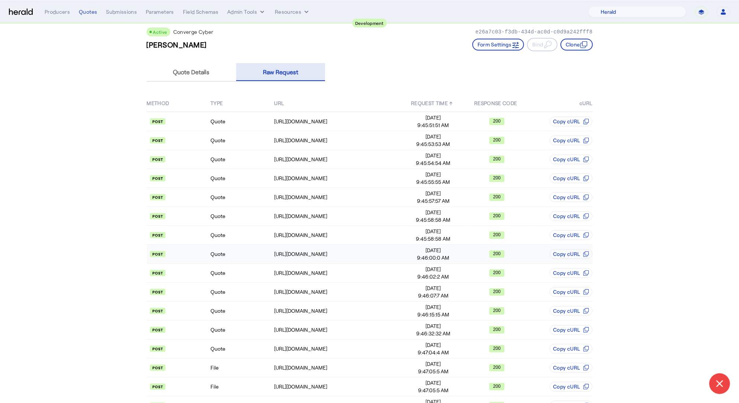
scroll to position [51, 0]
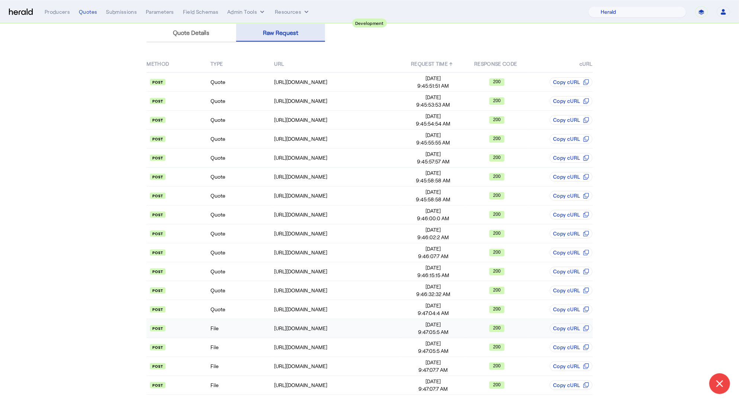
click at [235, 335] on td "File" at bounding box center [242, 328] width 64 height 19
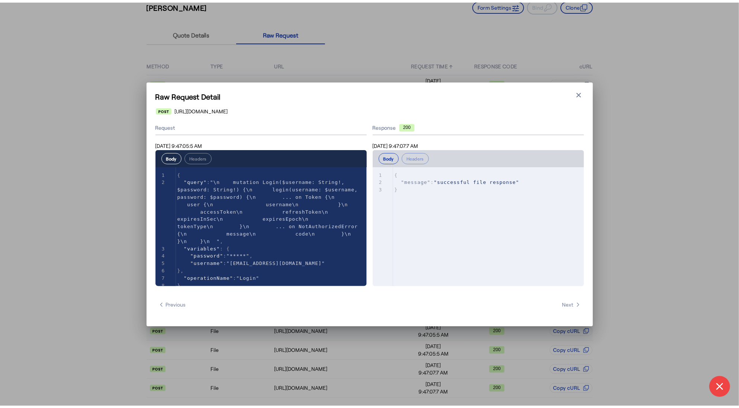
scroll to position [0, 0]
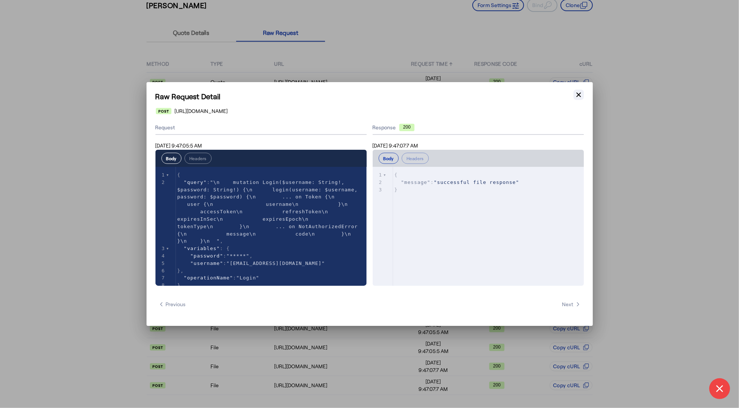
click at [575, 93] on icon "button" at bounding box center [578, 94] width 7 height 7
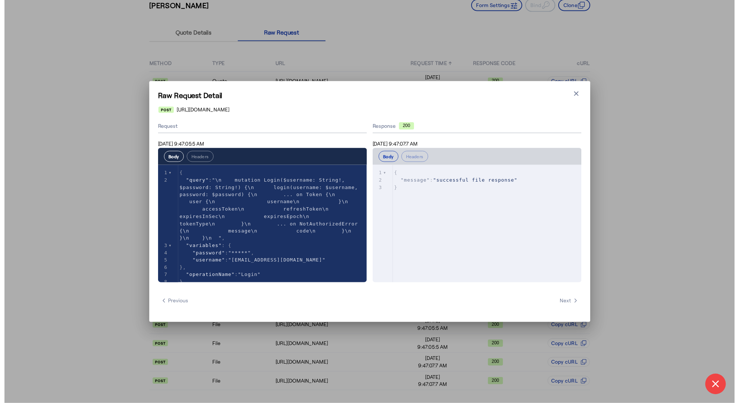
scroll to position [51, 0]
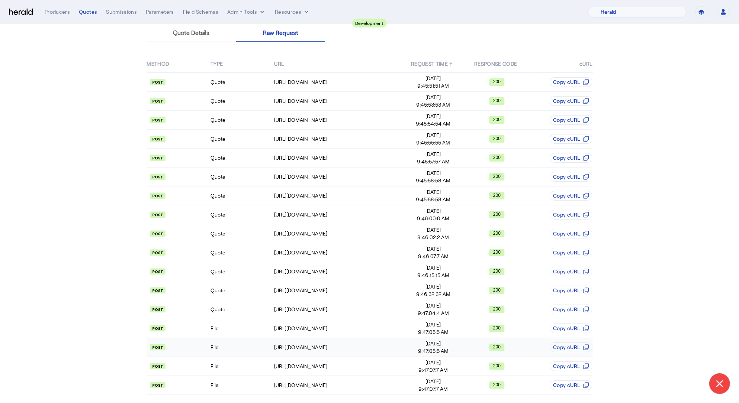
click at [249, 349] on td "File" at bounding box center [242, 347] width 64 height 19
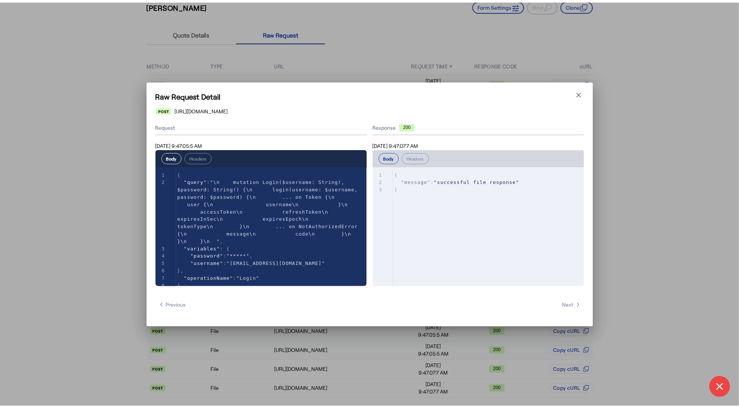
scroll to position [0, 0]
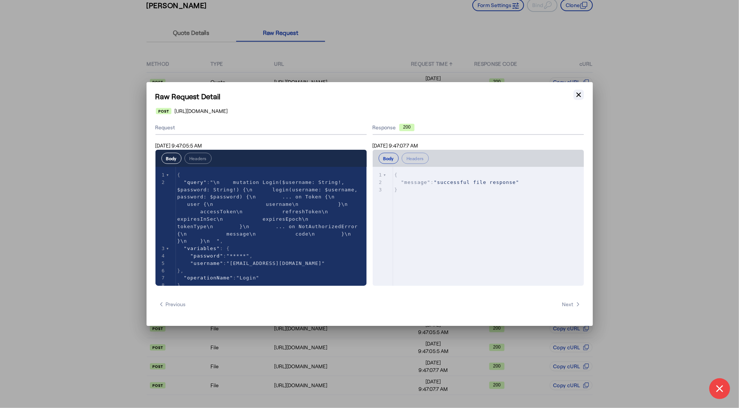
click at [578, 96] on icon "button" at bounding box center [578, 94] width 7 height 7
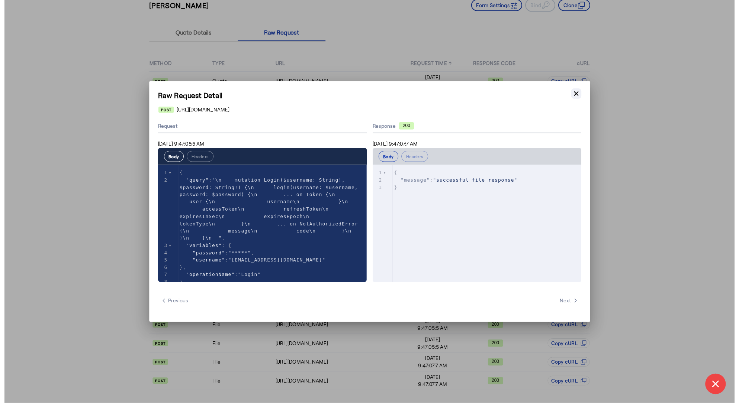
scroll to position [51, 0]
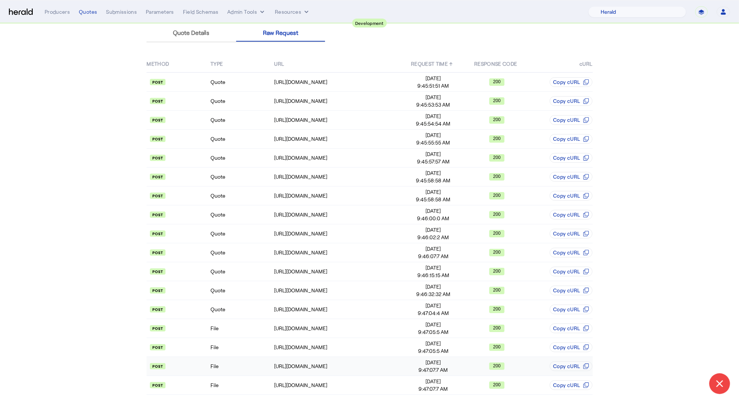
click at [243, 361] on td "File" at bounding box center [242, 366] width 64 height 19
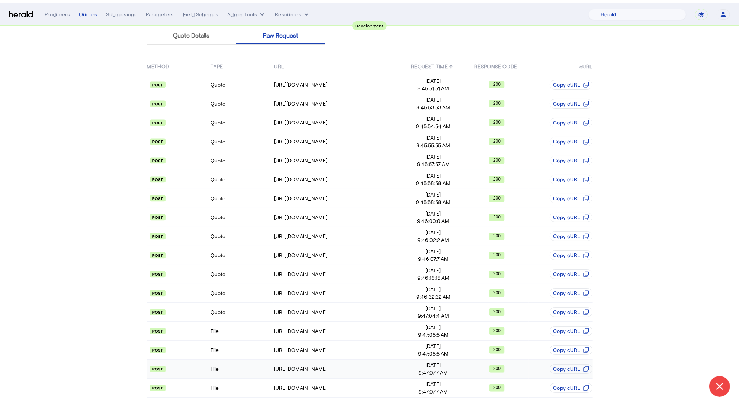
scroll to position [0, 0]
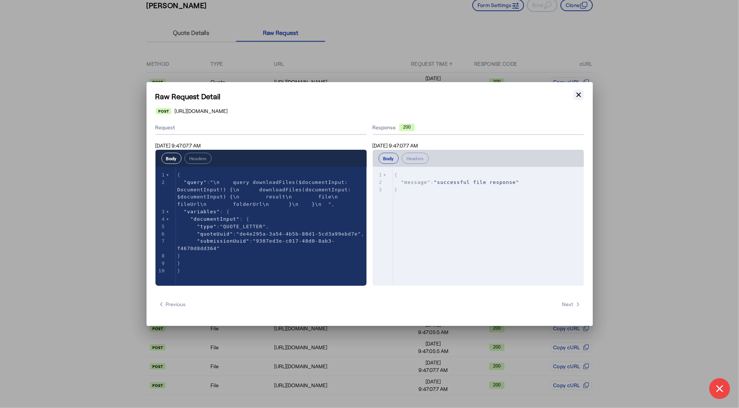
click at [575, 94] on icon "button" at bounding box center [578, 94] width 7 height 7
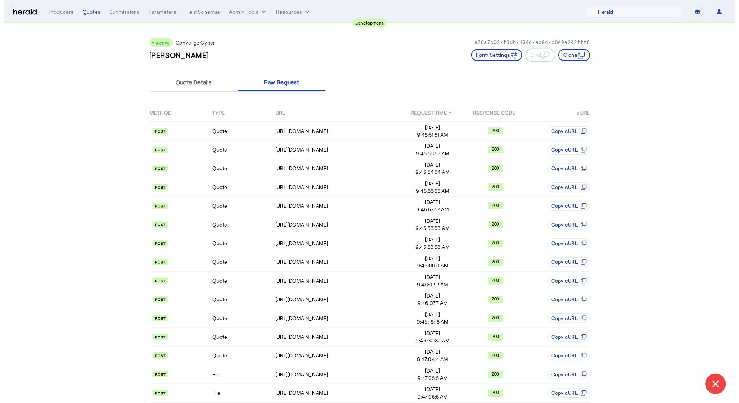
scroll to position [51, 0]
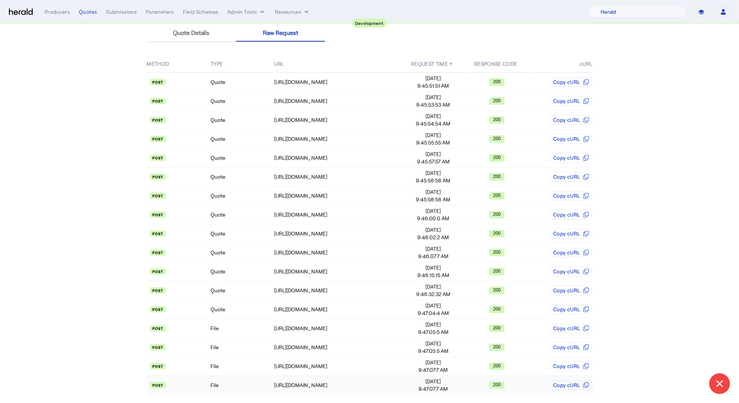
click at [239, 390] on td "File" at bounding box center [242, 385] width 64 height 19
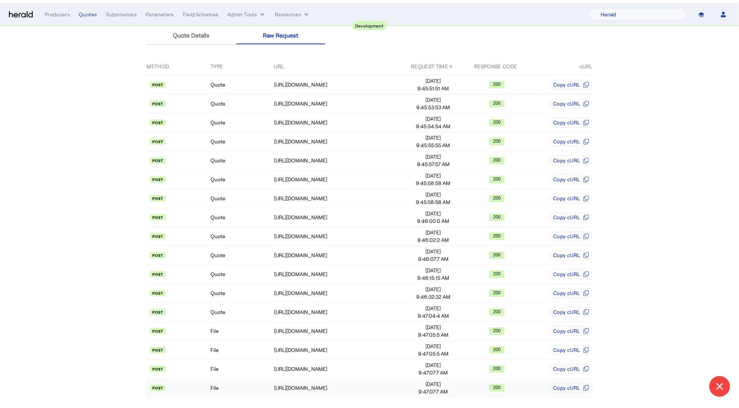
scroll to position [0, 0]
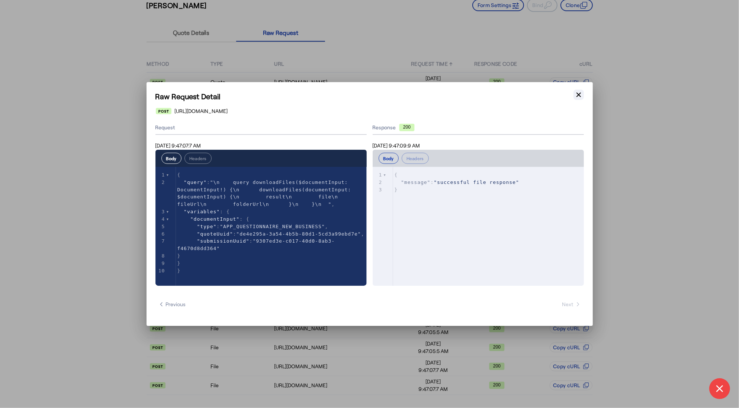
click at [583, 96] on button "Close modal" at bounding box center [578, 95] width 10 height 10
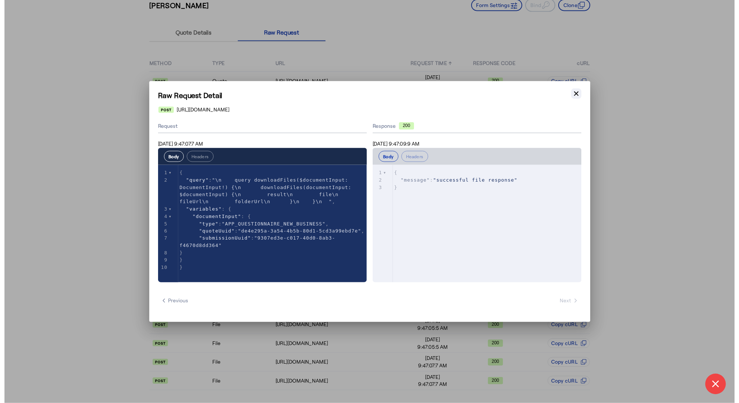
scroll to position [51, 0]
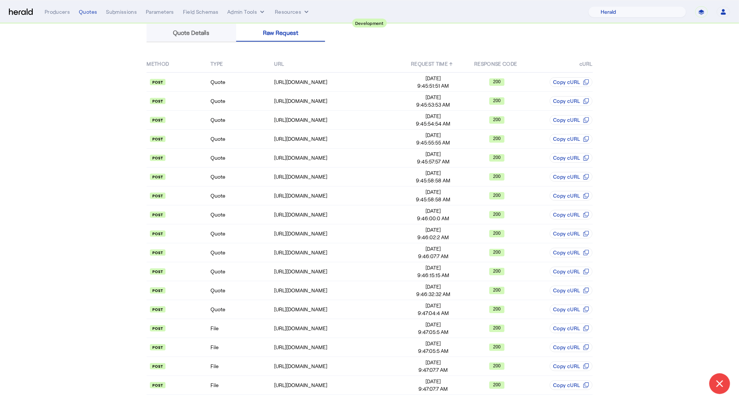
click at [217, 37] on div "Quote Details" at bounding box center [191, 33] width 90 height 18
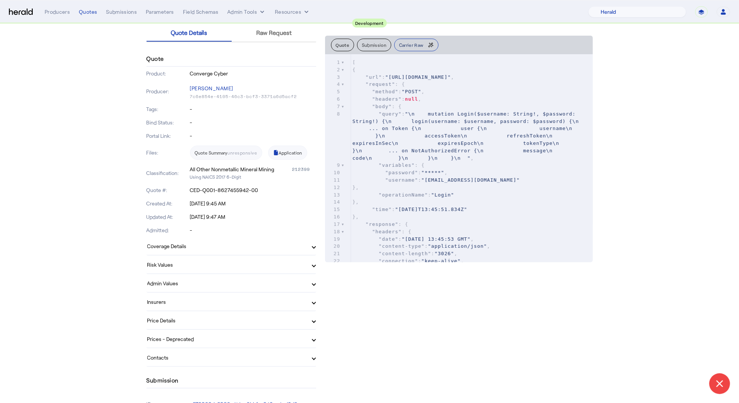
click at [423, 45] on span "Carrier Raw" at bounding box center [411, 45] width 24 height 4
click at [403, 64] on pre "[" at bounding box center [472, 62] width 242 height 7
type input "**********"
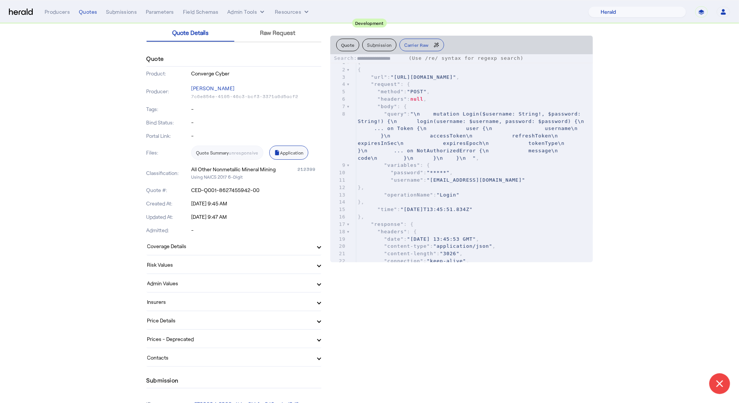
click at [292, 153] on link "Application" at bounding box center [288, 153] width 39 height 14
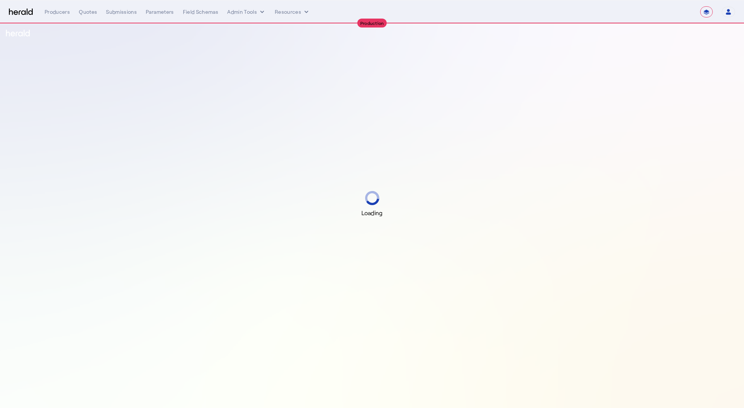
select select "**********"
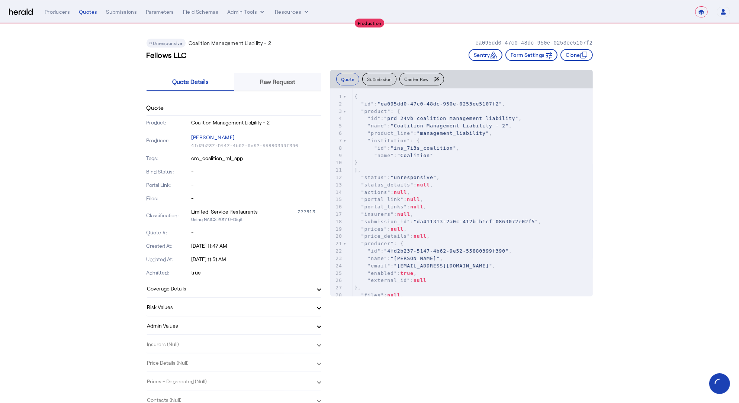
click at [268, 80] on span "Raw Request" at bounding box center [277, 82] width 35 height 6
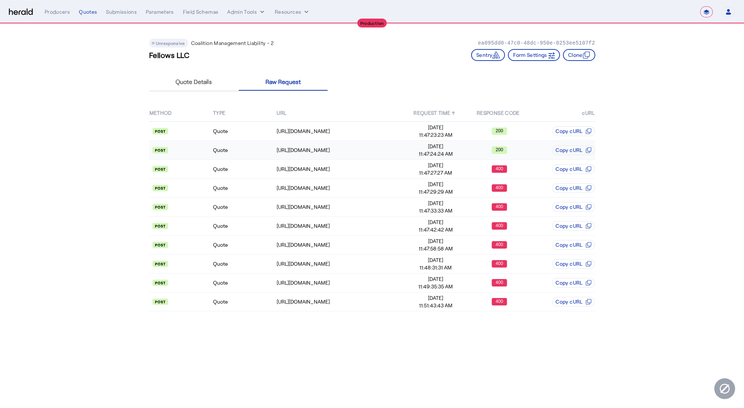
click at [250, 146] on td "Quote" at bounding box center [245, 150] width 64 height 19
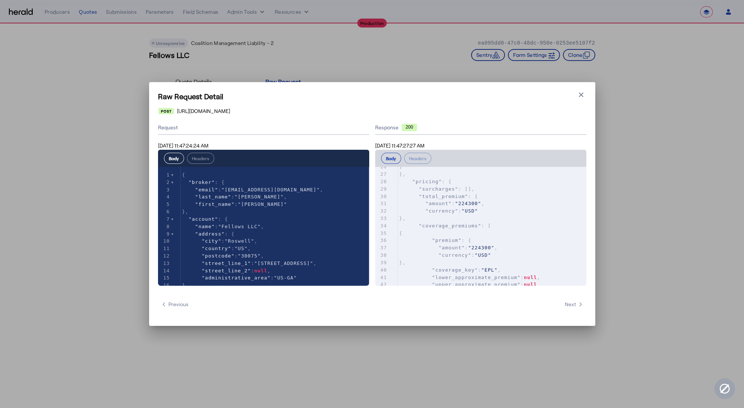
scroll to position [193, 0]
click at [584, 93] on icon "button" at bounding box center [580, 94] width 7 height 7
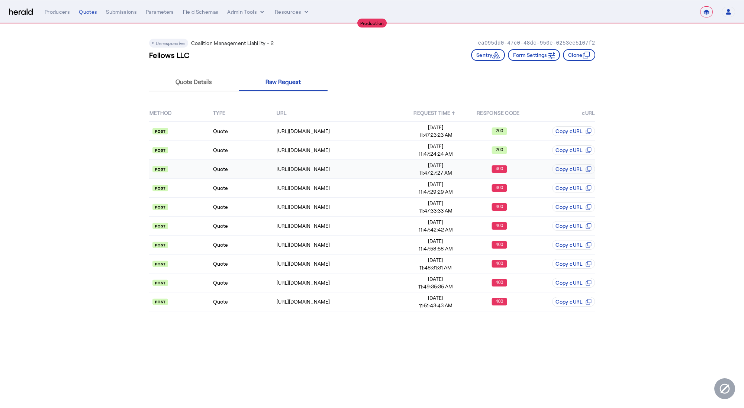
click at [241, 171] on td "Quote" at bounding box center [245, 169] width 64 height 19
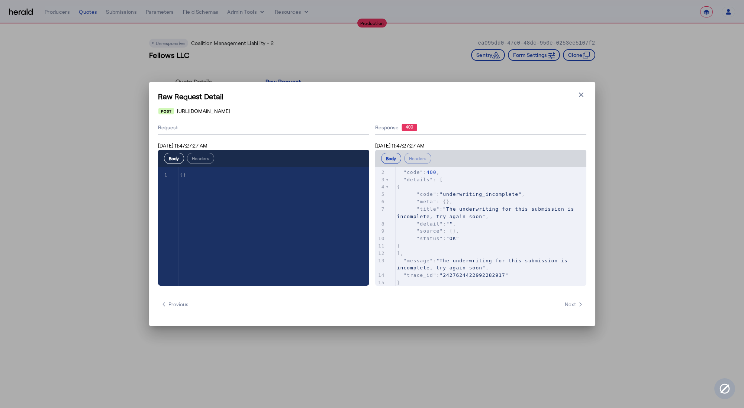
scroll to position [14, 0]
click at [579, 96] on icon "button" at bounding box center [581, 95] width 4 height 4
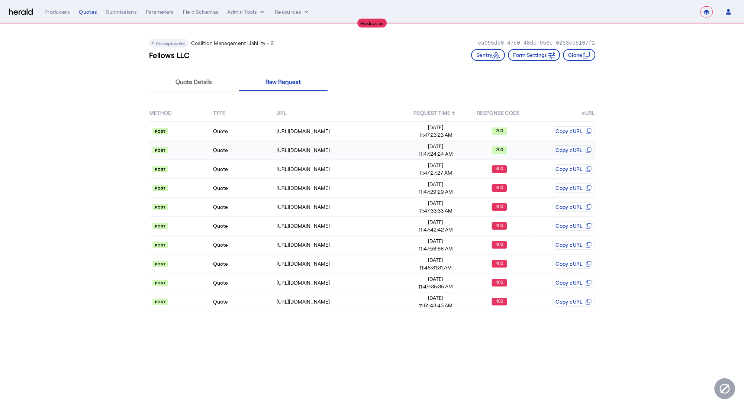
click at [243, 151] on td "Quote" at bounding box center [245, 150] width 64 height 19
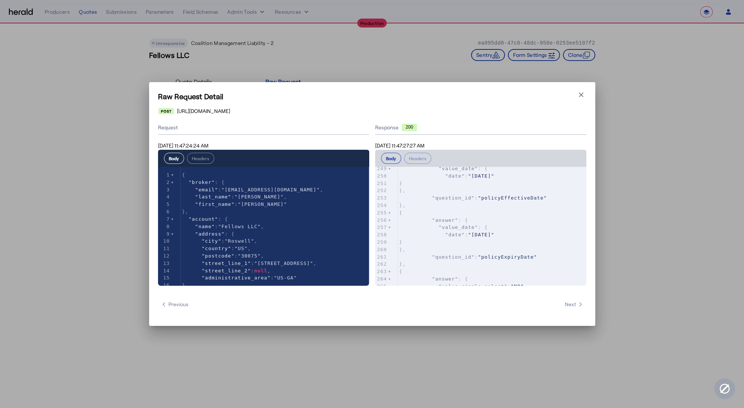
scroll to position [2042, 0]
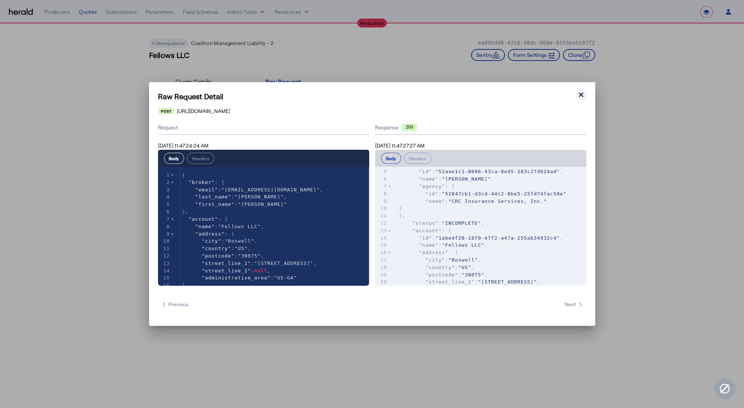
click at [580, 94] on icon "button" at bounding box center [581, 95] width 4 height 4
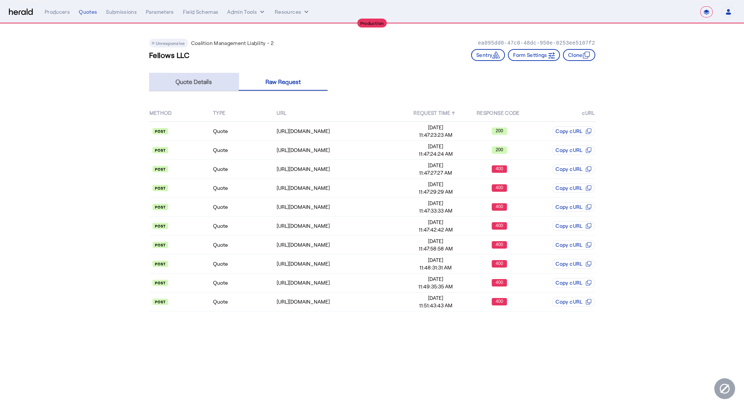
click at [197, 83] on span "Quote Details" at bounding box center [193, 82] width 36 height 6
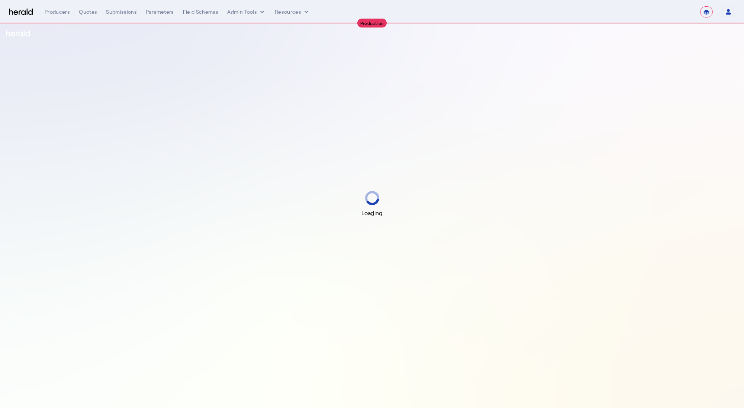
select select "**********"
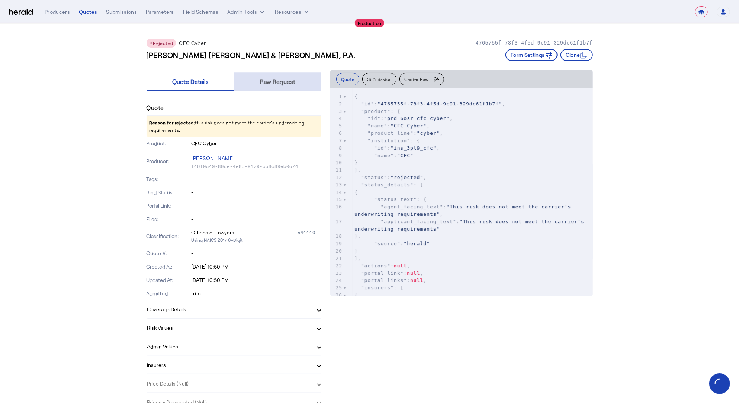
click at [275, 83] on span "Raw Request" at bounding box center [277, 82] width 35 height 6
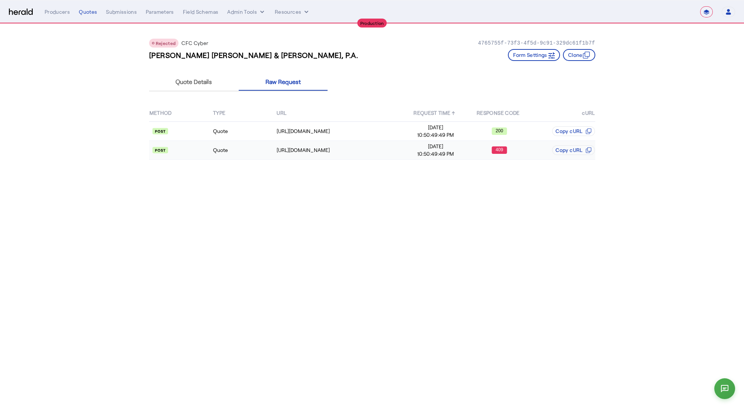
click at [250, 149] on td "Quote" at bounding box center [245, 150] width 64 height 19
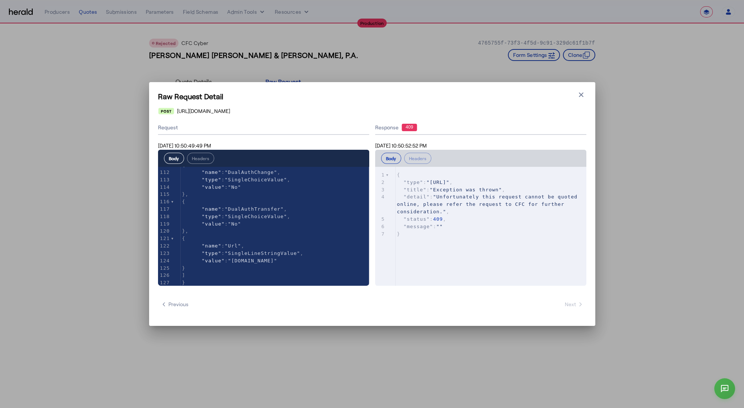
scroll to position [824, 0]
type textarea "**********"
drag, startPoint x: 234, startPoint y: 257, endPoint x: 298, endPoint y: 256, distance: 63.9
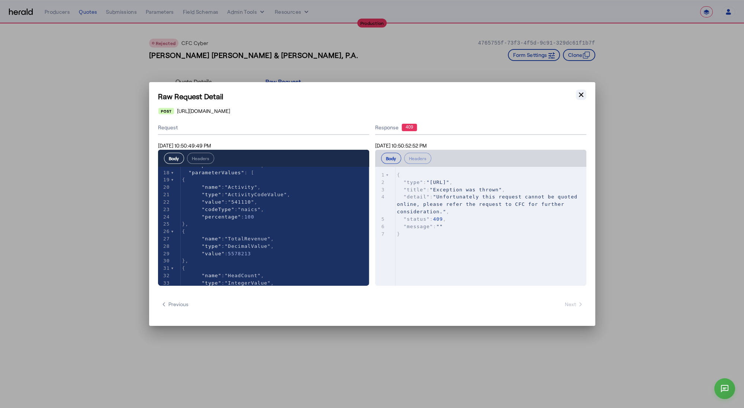
click at [585, 93] on button "Close modal" at bounding box center [581, 95] width 10 height 10
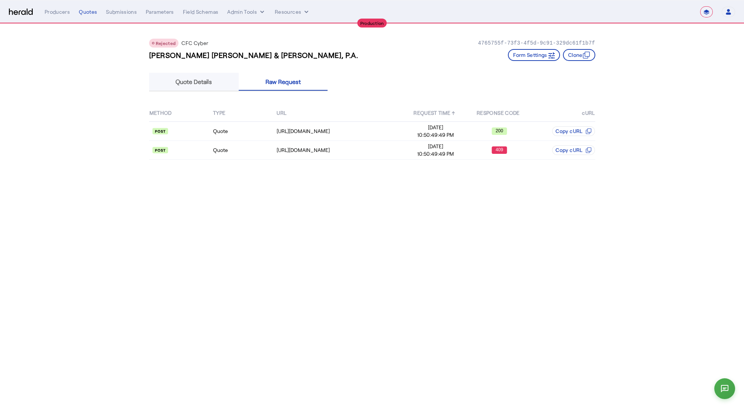
click at [218, 81] on div "Quote Details" at bounding box center [194, 82] width 90 height 18
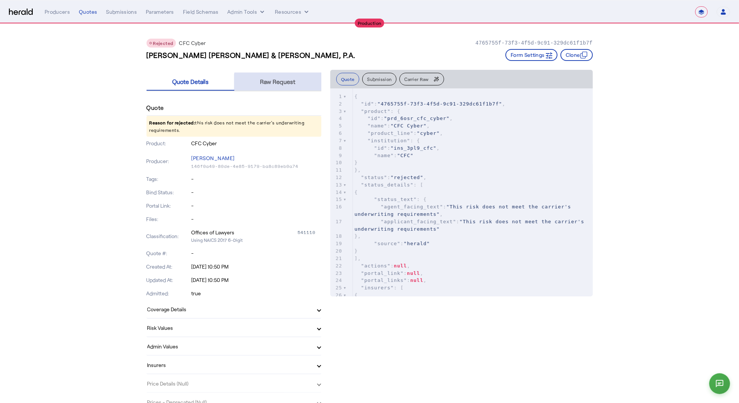
click at [282, 84] on span "Raw Request" at bounding box center [277, 82] width 35 height 6
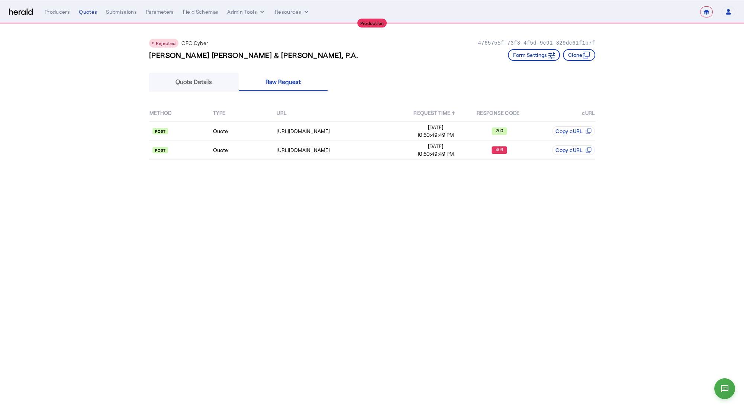
click at [210, 84] on span "Quote Details" at bounding box center [193, 82] width 36 height 6
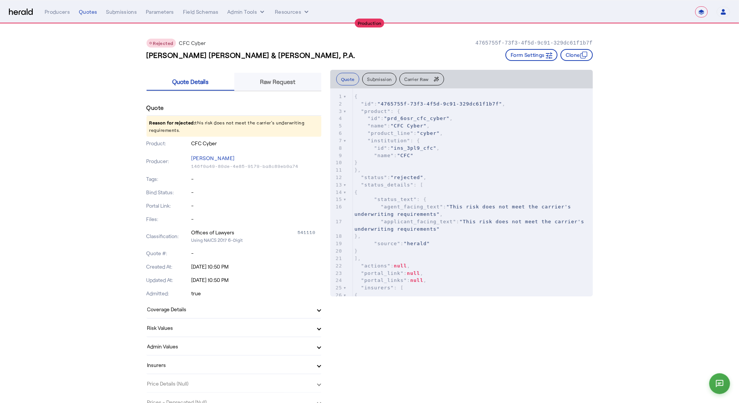
click at [282, 86] on span "Raw Request" at bounding box center [277, 82] width 35 height 18
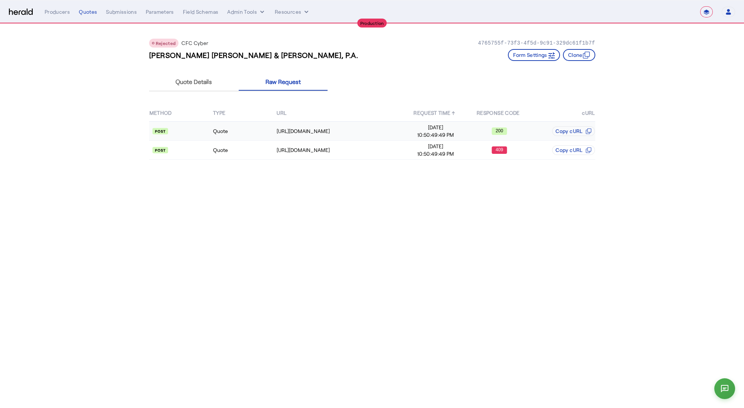
click at [241, 126] on td "Quote" at bounding box center [245, 131] width 64 height 19
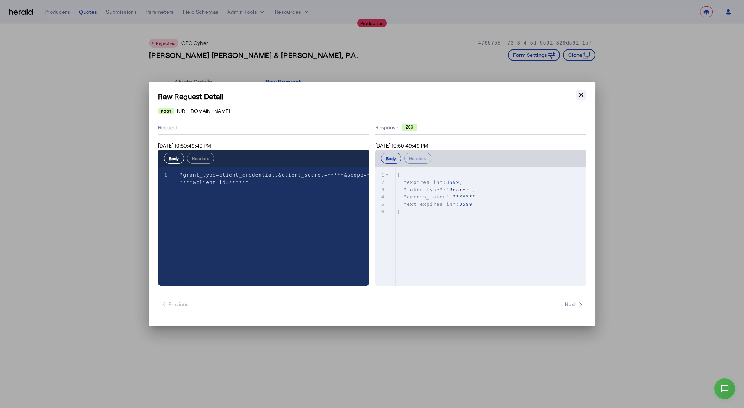
click at [579, 96] on icon "button" at bounding box center [581, 95] width 4 height 4
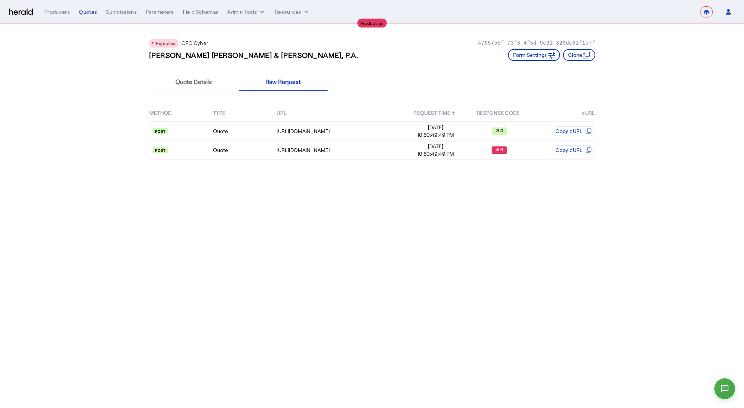
click at [224, 159] on div "METHOD TYPE URL REQUEST TIME ↑ RESPONSE CODE cURL Quote https://login.microsoft…" at bounding box center [372, 132] width 446 height 76
click at [232, 153] on td "Quote" at bounding box center [245, 150] width 64 height 19
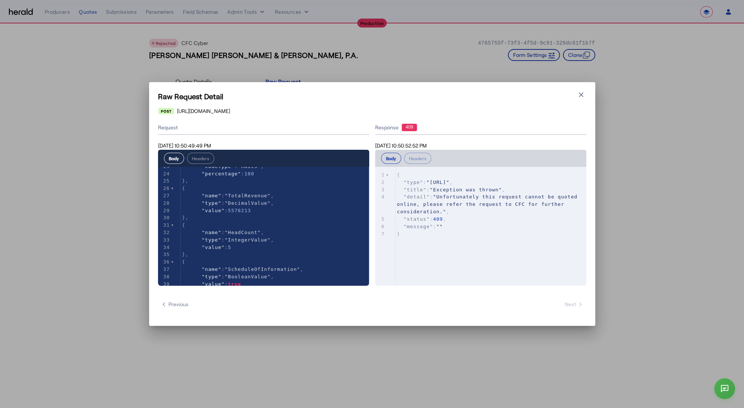
scroll to position [179, 0]
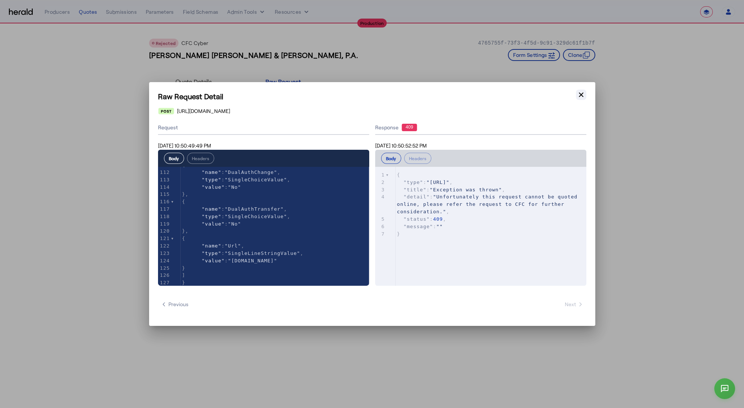
click at [583, 96] on icon "button" at bounding box center [580, 94] width 7 height 7
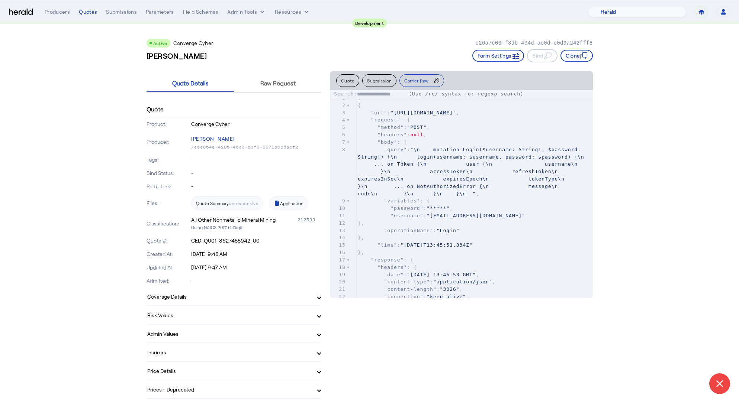
select select "pfm_2v8p_herald_api"
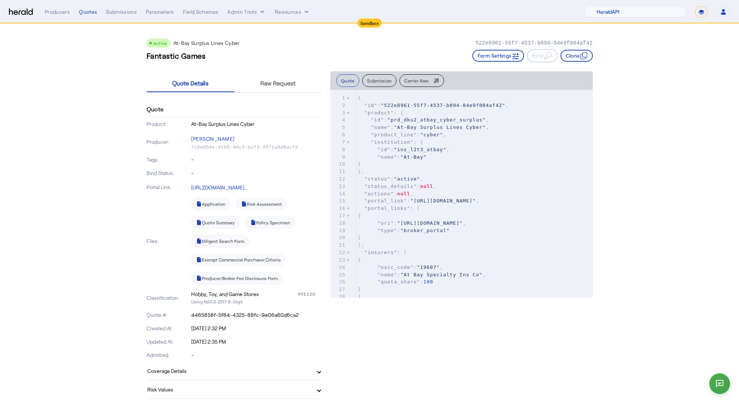
select select "pfm_2v8p_herald_api"
select select "*******"
click at [217, 242] on link "Diligent Search Form" at bounding box center [220, 241] width 58 height 13
click at [236, 263] on link "Exempt Commercial Purchaser Criteria" at bounding box center [238, 259] width 94 height 13
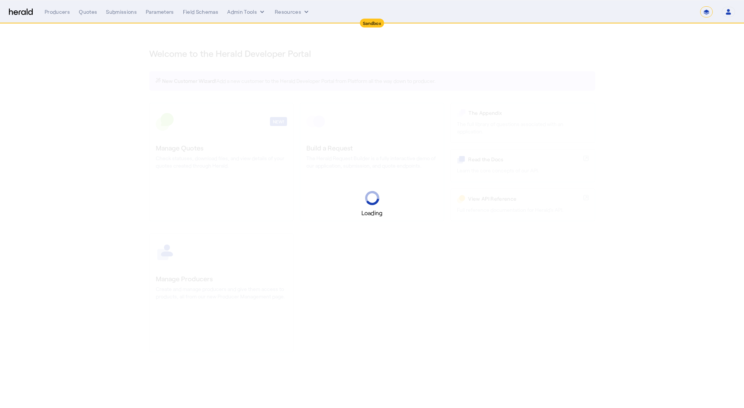
select select "*******"
select select "pfm_2v8p_herald_api"
click at [652, 10] on select "1Fort Acrisure Acturis Affinity Advisors Affinity Risk Agentero AmWins Anzen Ao…" at bounding box center [640, 11] width 102 height 11
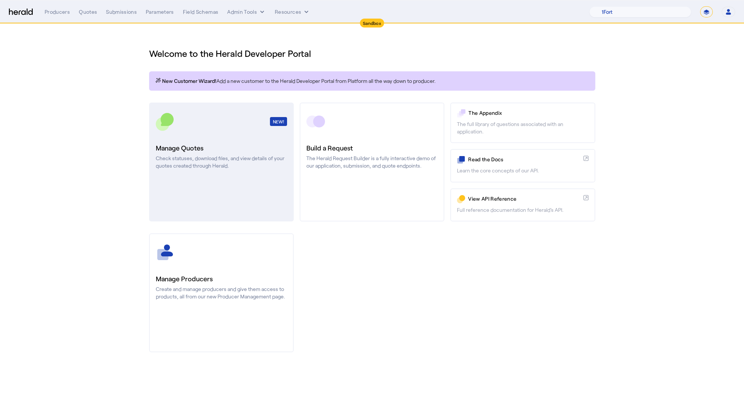
click at [238, 125] on div "NEW!" at bounding box center [221, 121] width 131 height 19
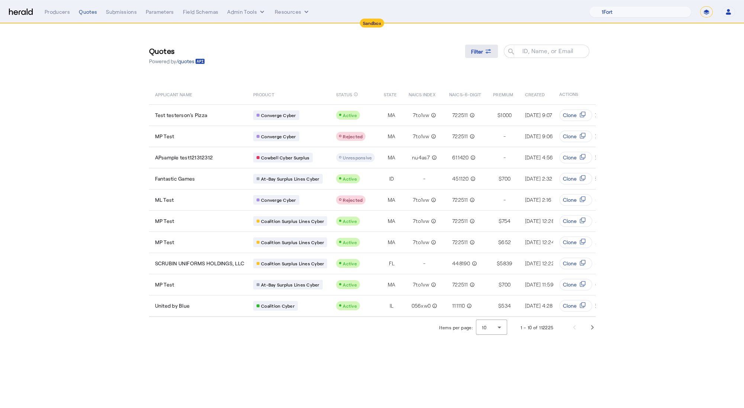
click at [494, 49] on span at bounding box center [481, 51] width 33 height 18
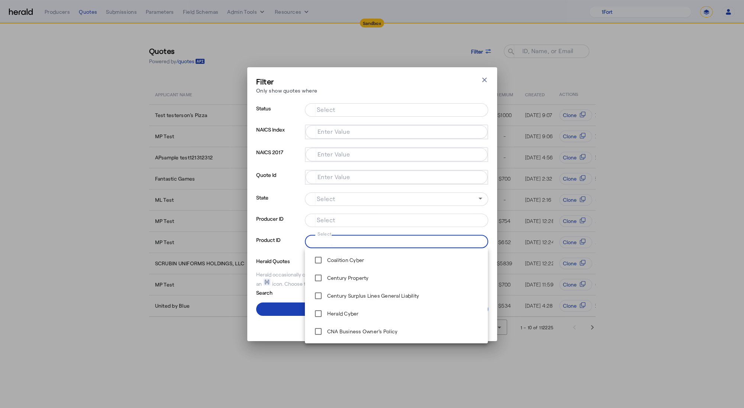
click at [367, 245] on input "Select" at bounding box center [395, 240] width 168 height 9
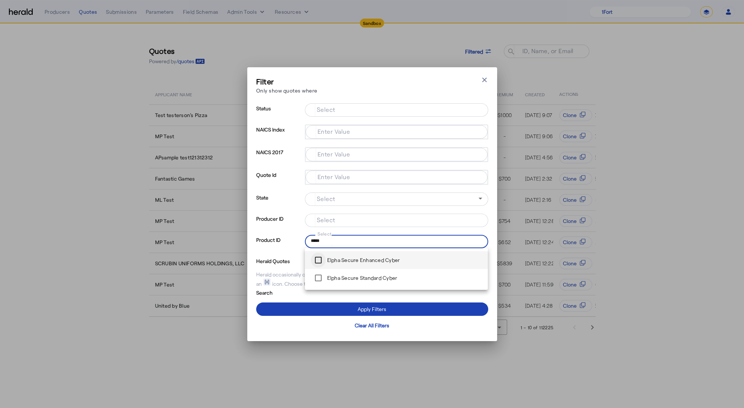
type input "*****"
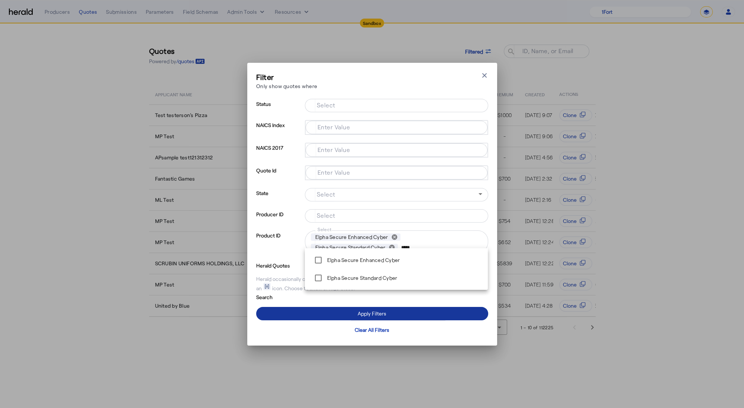
click at [325, 311] on span at bounding box center [372, 314] width 232 height 18
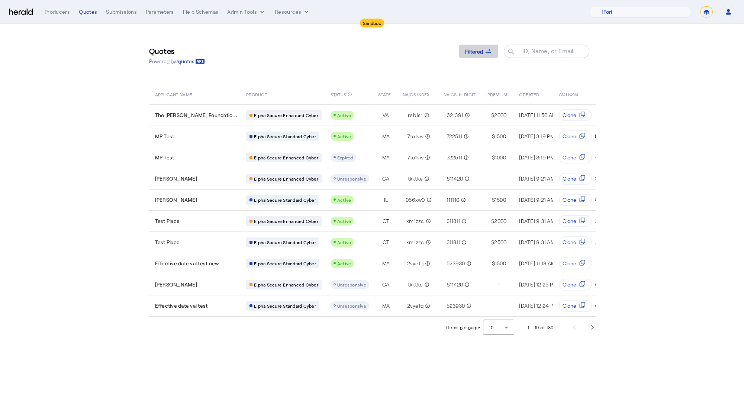
click at [487, 46] on span at bounding box center [478, 51] width 39 height 18
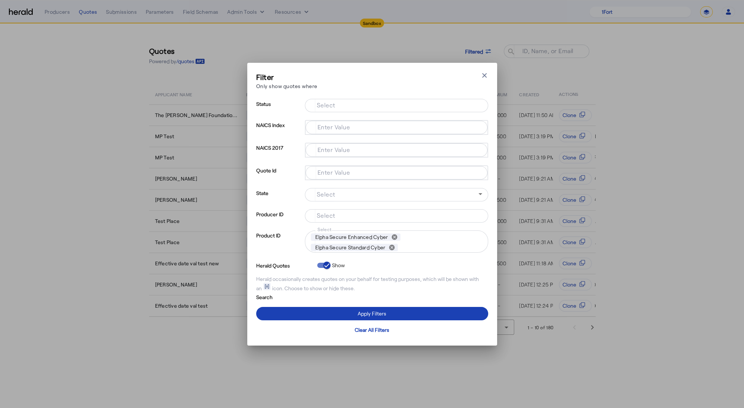
click at [378, 116] on div at bounding box center [396, 116] width 183 height 8
click at [379, 110] on div at bounding box center [396, 105] width 171 height 13
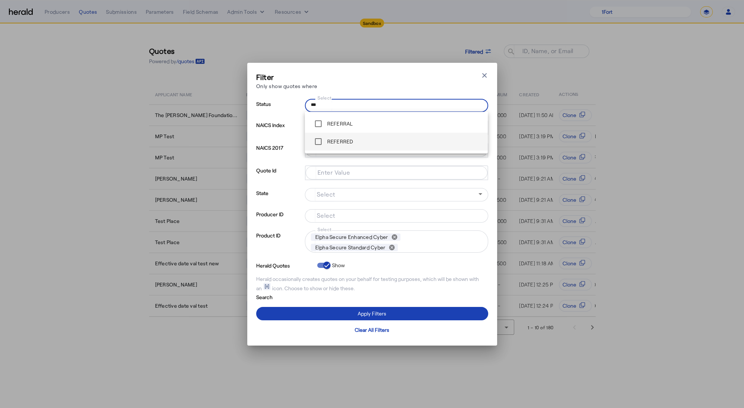
type input "***"
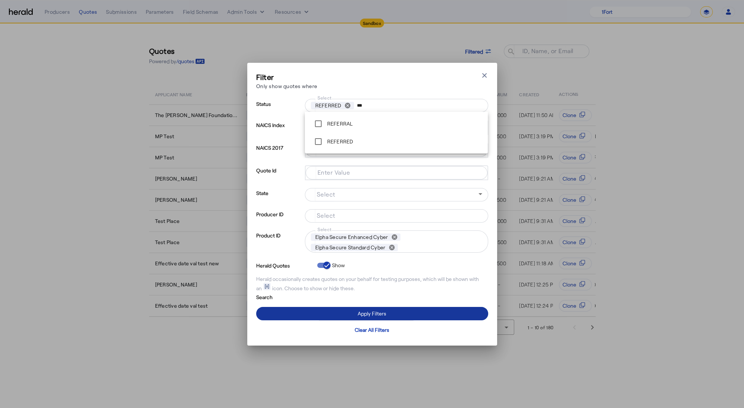
click at [309, 313] on span at bounding box center [372, 314] width 232 height 18
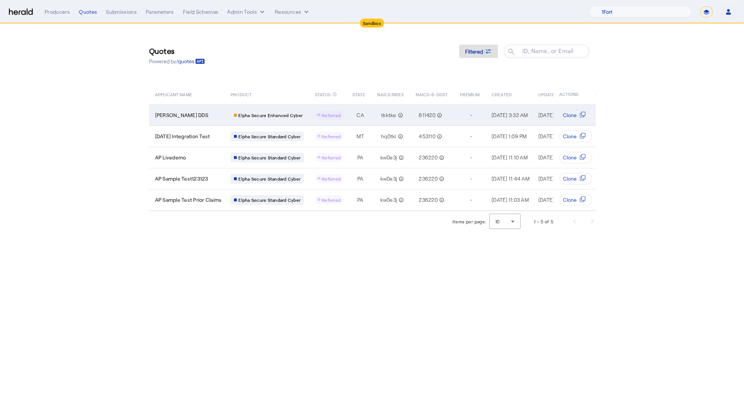
click at [201, 106] on td "Candice Satterfield DDS" at bounding box center [187, 114] width 76 height 21
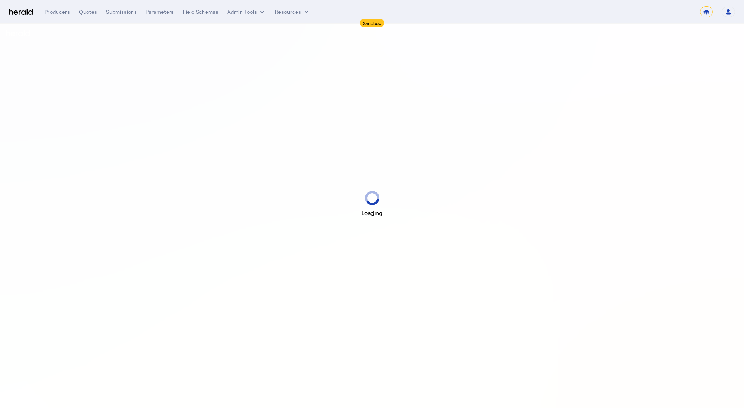
select select "*******"
select select "pfm_2v8p_herald_api"
select select "*******"
select select "pfm_2v8p_herald_api"
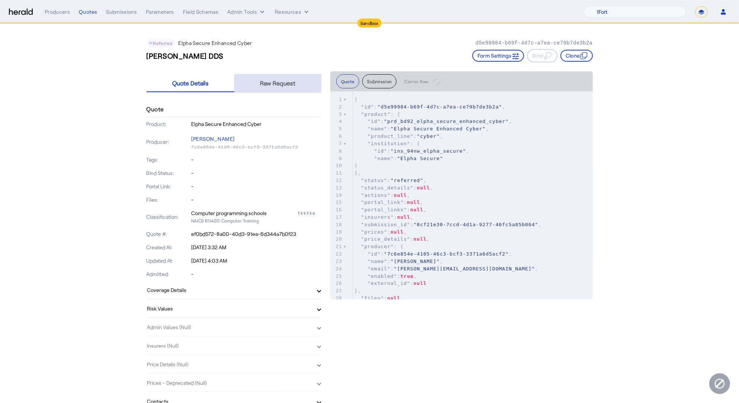
click at [290, 86] on span "Raw Request" at bounding box center [277, 83] width 35 height 6
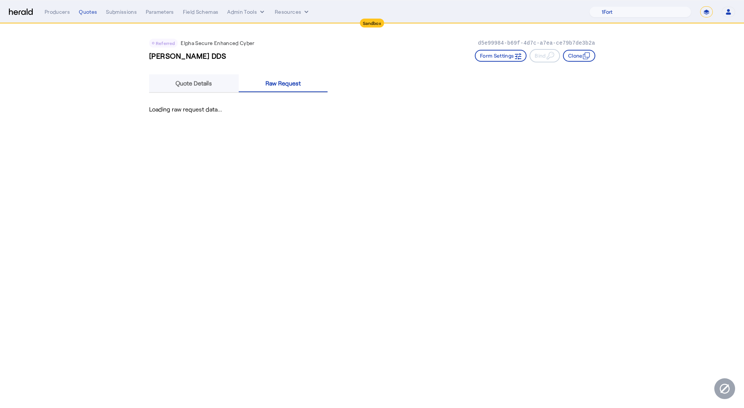
click at [199, 78] on span "Quote Details" at bounding box center [193, 83] width 36 height 18
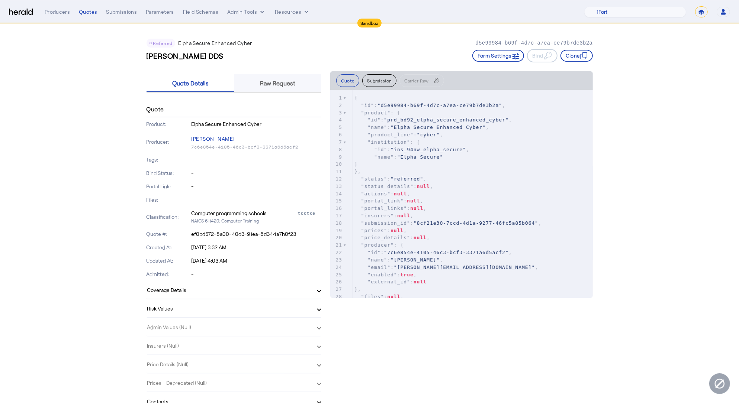
click at [278, 87] on span "Raw Request" at bounding box center [277, 83] width 35 height 18
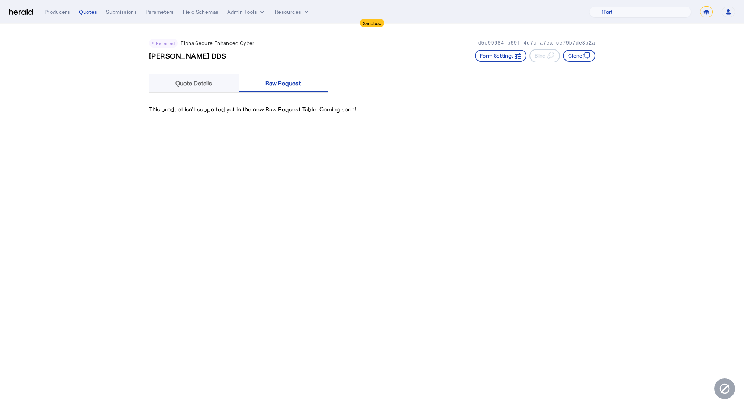
click at [193, 83] on span "Quote Details" at bounding box center [193, 83] width 36 height 6
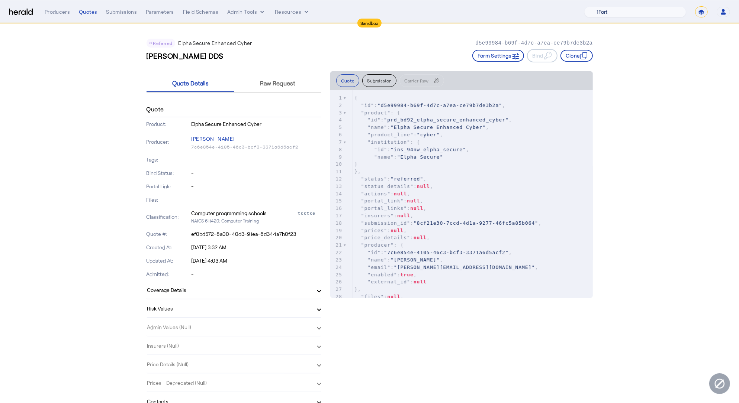
click at [642, 9] on select "1Fort Acrisure Acturis Affinity Advisors Affinity Risk Agentero AmWins Anzen Ao…" at bounding box center [635, 11] width 102 height 11
click at [702, 12] on select "**********" at bounding box center [701, 11] width 13 height 11
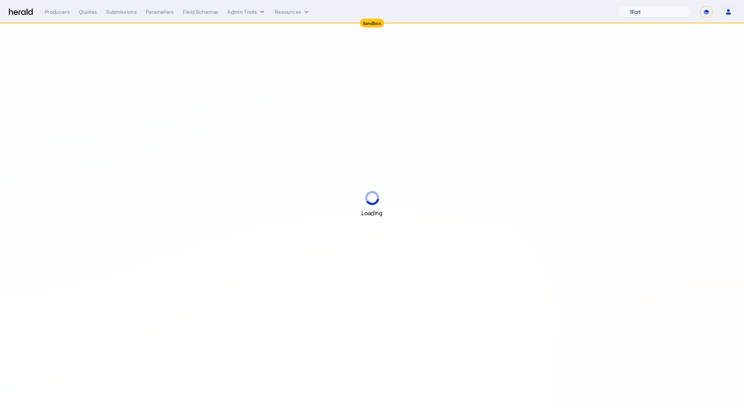
click at [664, 13] on select "1Fort Affinity Risk Billy BindHQ Bunker CRC Campus Coverage Citadel Fifthwall F…" at bounding box center [654, 11] width 74 height 11
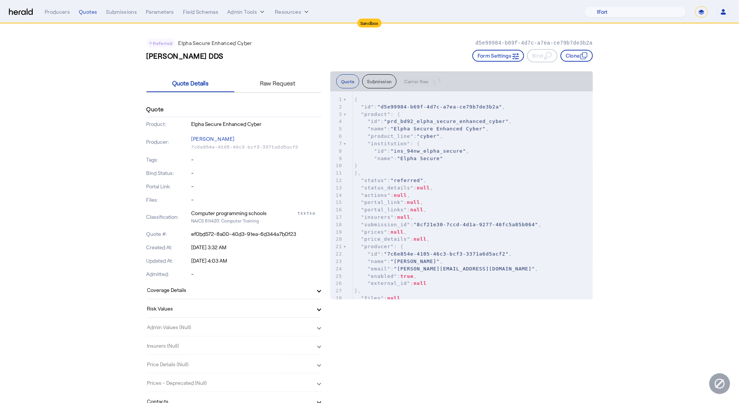
click at [30, 9] on img at bounding box center [21, 12] width 24 height 7
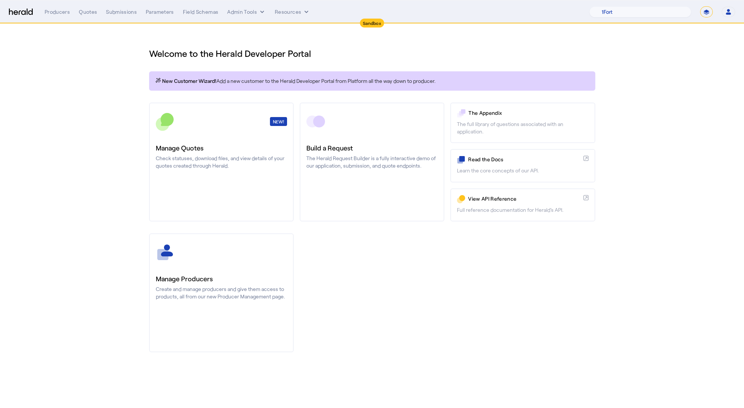
click at [701, 16] on form "**********" at bounding box center [706, 11] width 13 height 11
click at [708, 13] on select "**********" at bounding box center [706, 11] width 13 height 11
select select "**********"
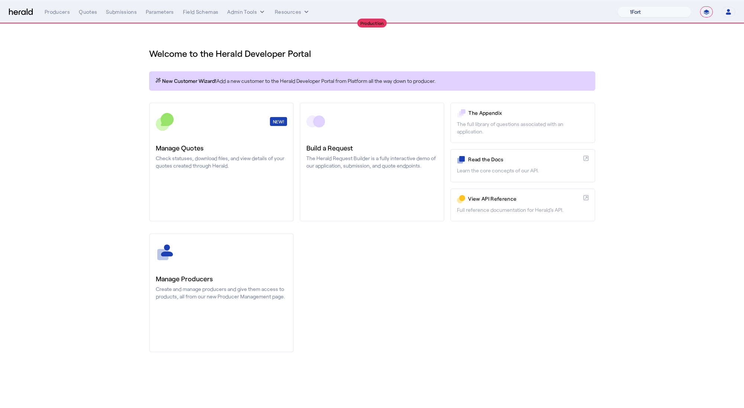
click at [642, 14] on select "1Fort Affinity Risk Billy BindHQ Bunker CRC Campus Coverage Citadel Fifthwall F…" at bounding box center [654, 11] width 74 height 11
select select "pfm_h3db_crc"
click at [218, 149] on div "You are now impersonating the CRC platform." at bounding box center [372, 204] width 744 height 408
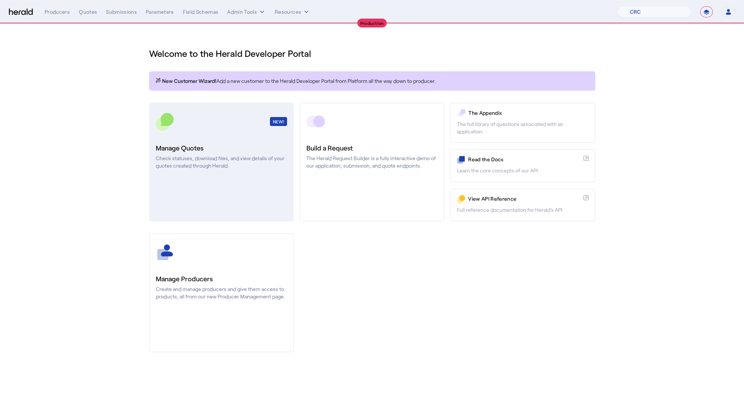
click at [185, 145] on h3 "Manage Quotes" at bounding box center [221, 148] width 131 height 10
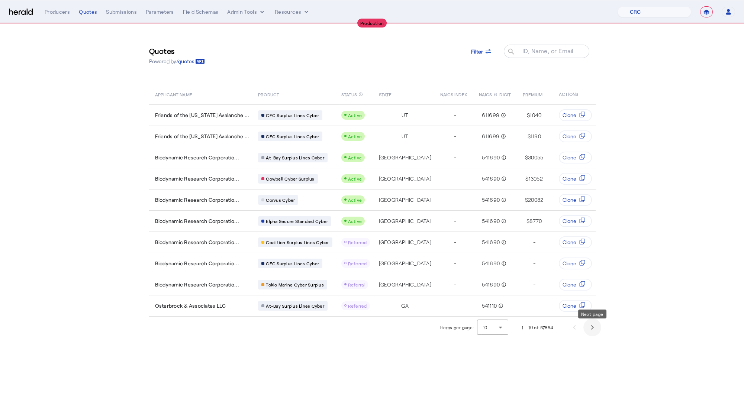
click at [589, 334] on span "Next page" at bounding box center [592, 328] width 18 height 18
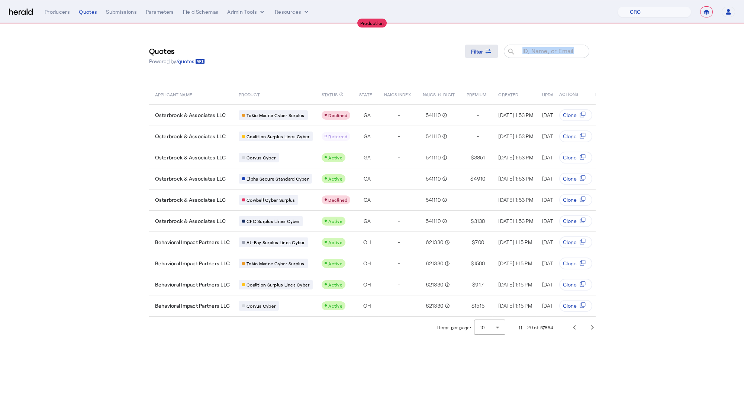
drag, startPoint x: 498, startPoint y: 45, endPoint x: 491, endPoint y: 47, distance: 6.6
click at [497, 45] on div "Filter ID, Name, or Email search" at bounding box center [530, 55] width 130 height 21
click at [491, 48] on icon at bounding box center [487, 51] width 7 height 7
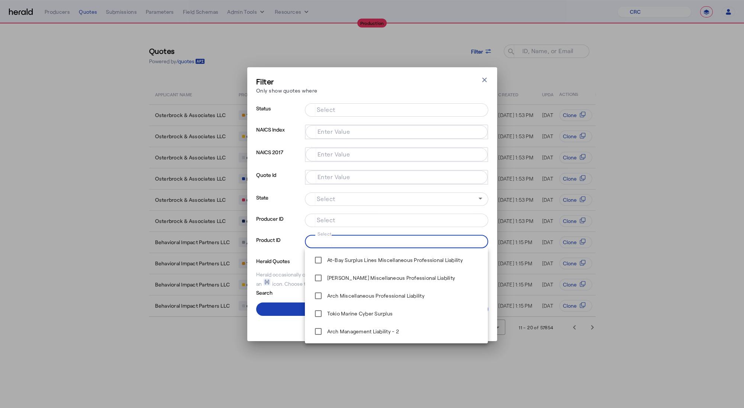
click at [383, 240] on input "Select" at bounding box center [395, 240] width 168 height 9
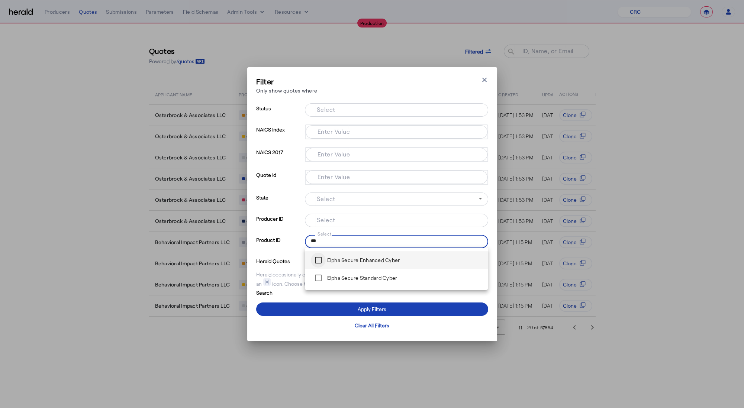
type input "***"
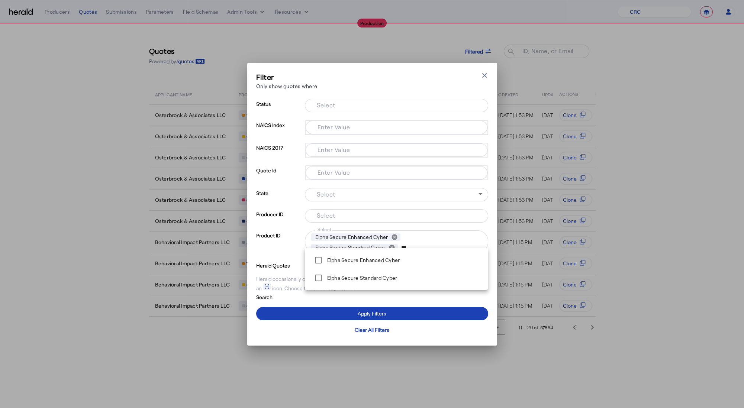
click at [346, 102] on input "Select" at bounding box center [395, 104] width 168 height 9
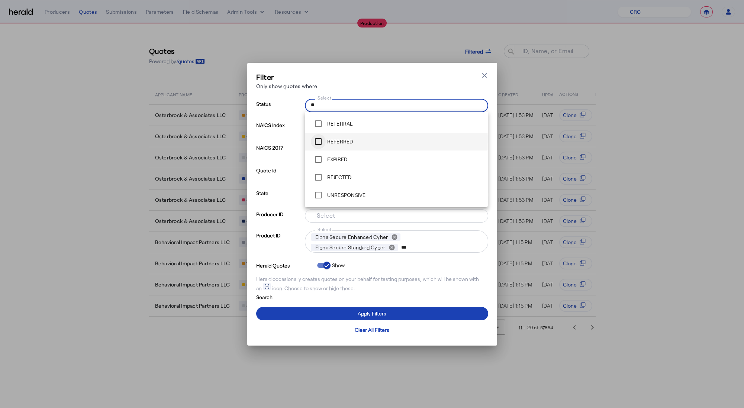
type input "**"
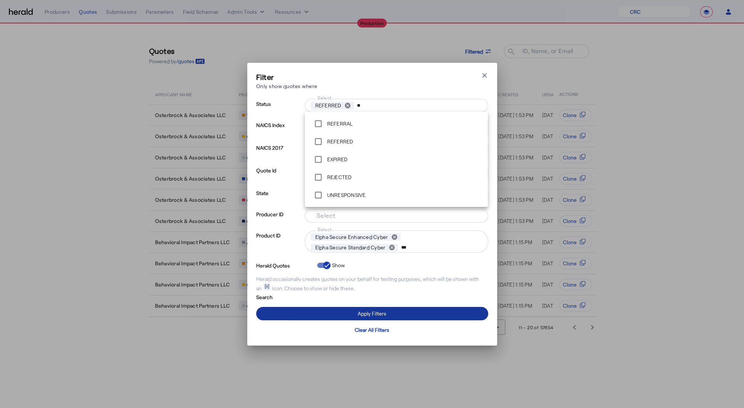
click at [341, 313] on span at bounding box center [372, 314] width 232 height 18
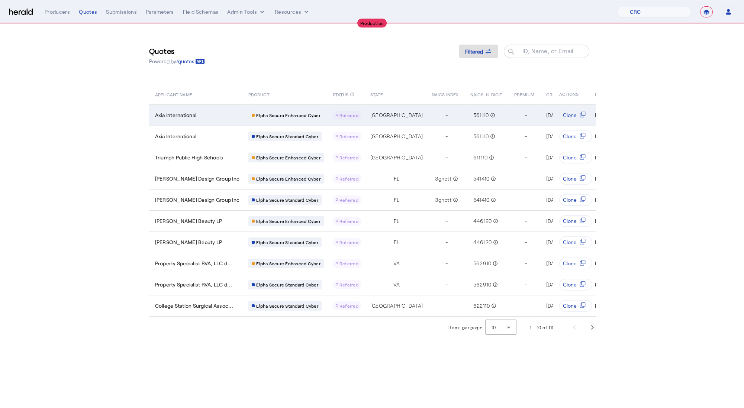
click at [191, 116] on span "Axia International" at bounding box center [176, 115] width 42 height 7
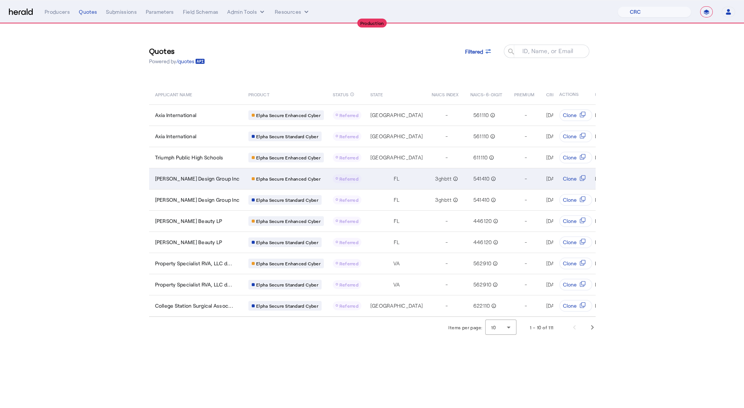
click at [227, 185] on td "[PERSON_NAME] Design Group Inc" at bounding box center [196, 178] width 94 height 21
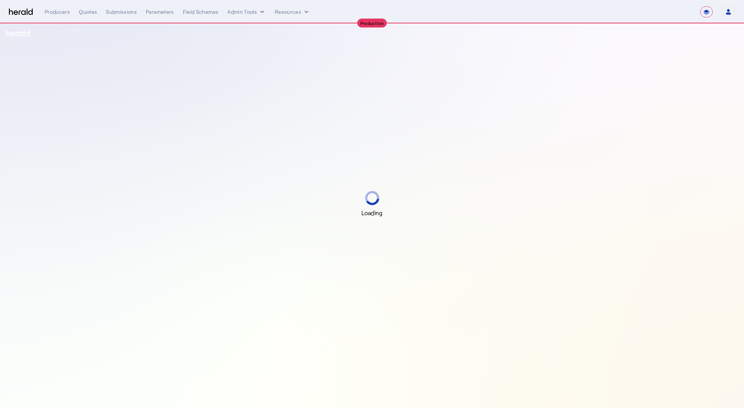
select select "**********"
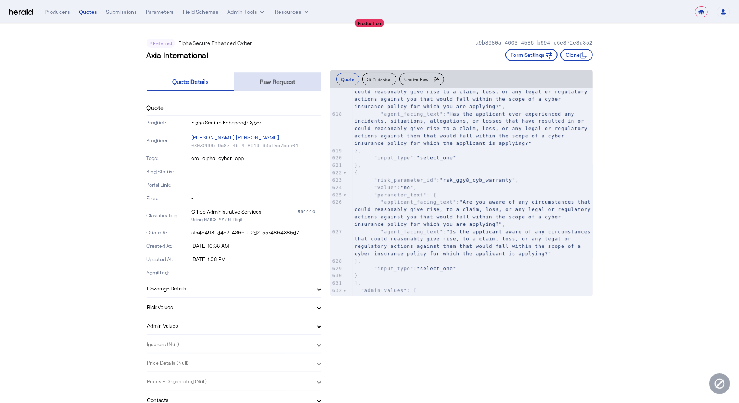
click at [262, 76] on div "Raw Request" at bounding box center [277, 82] width 87 height 18
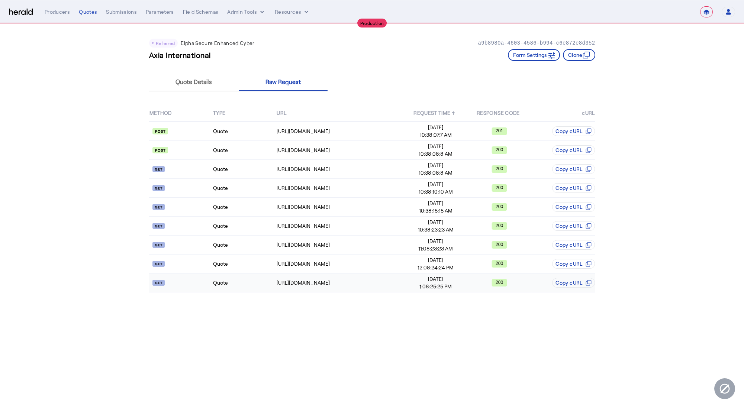
click at [248, 287] on td "Quote" at bounding box center [245, 283] width 64 height 19
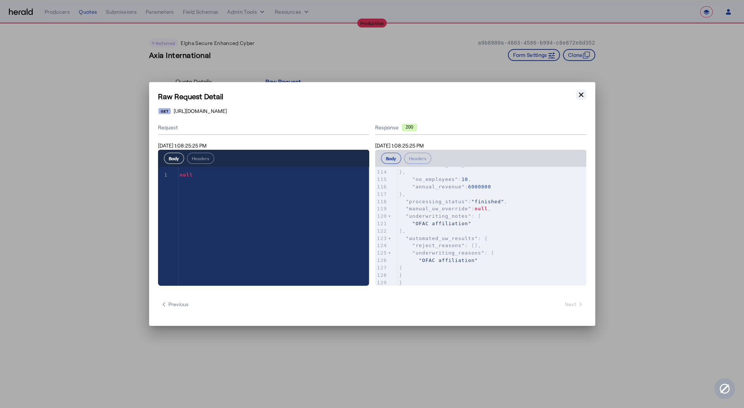
click at [581, 94] on icon "button" at bounding box center [581, 95] width 4 height 4
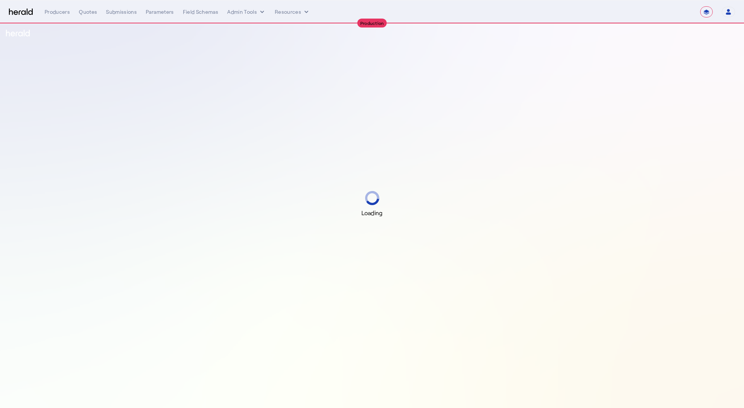
select select "**********"
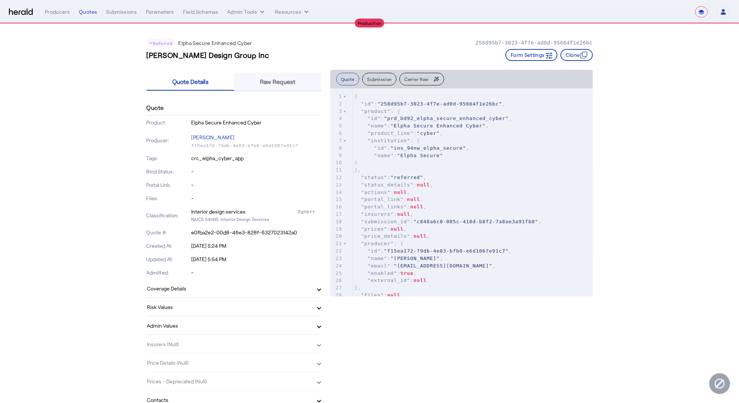
click at [287, 77] on span "Raw Request" at bounding box center [277, 82] width 35 height 18
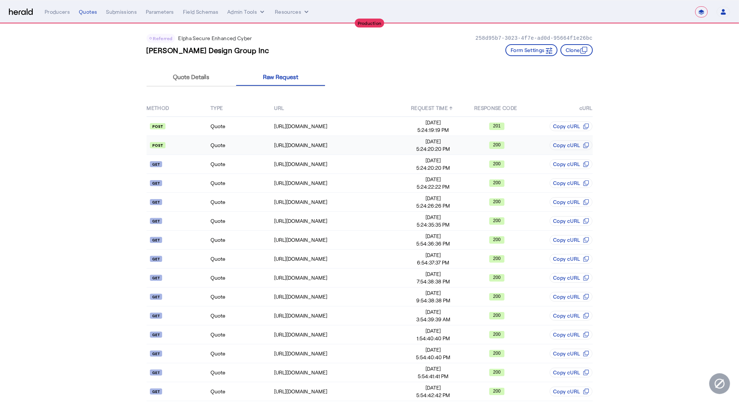
scroll to position [11, 0]
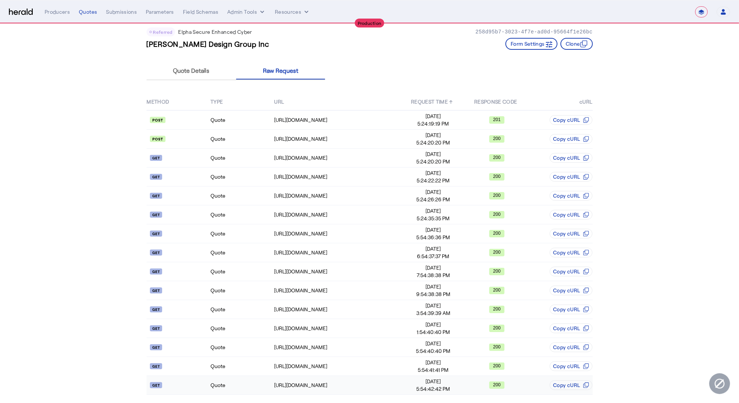
click at [240, 386] on td "Quote" at bounding box center [242, 385] width 64 height 19
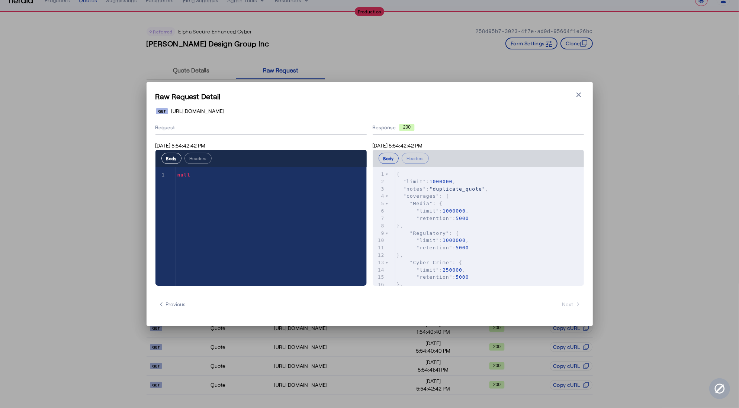
scroll to position [0, 0]
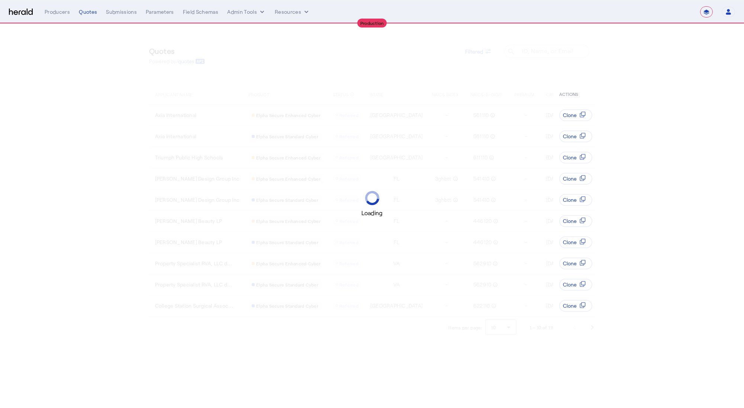
select select "**********"
select select "pfm_h3db_crc"
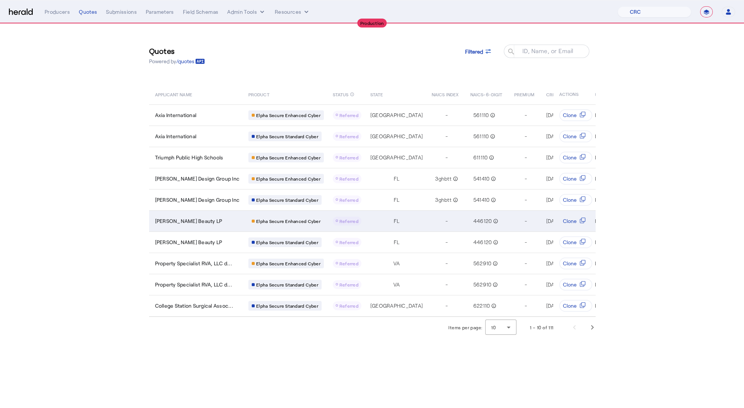
click at [218, 224] on td "[PERSON_NAME] Beauty LP" at bounding box center [196, 220] width 94 height 21
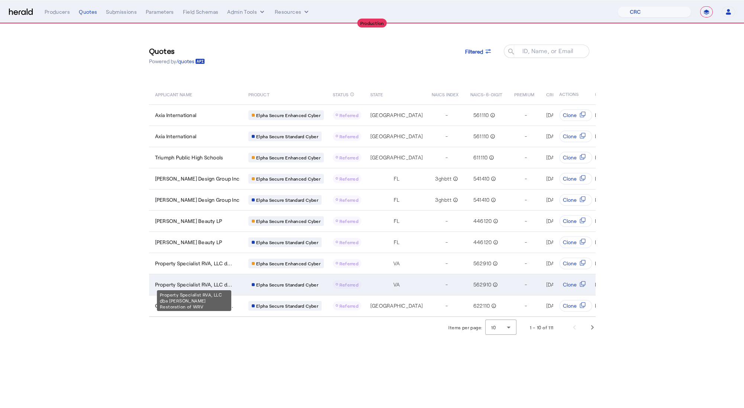
click at [232, 283] on span "Property Specialist RVA, LLC d..." at bounding box center [193, 284] width 77 height 7
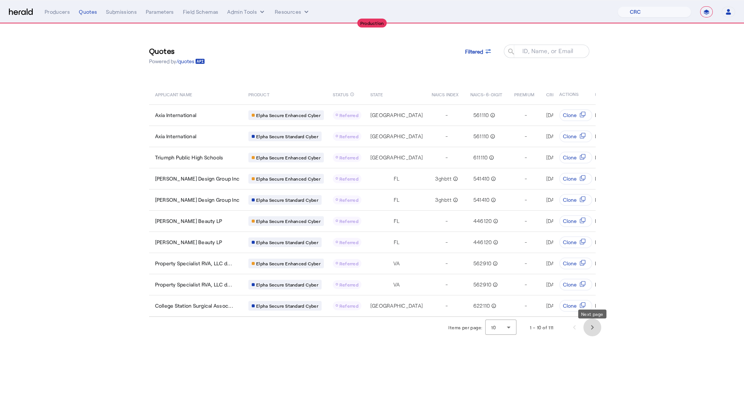
click at [590, 334] on span "Next page" at bounding box center [592, 328] width 18 height 18
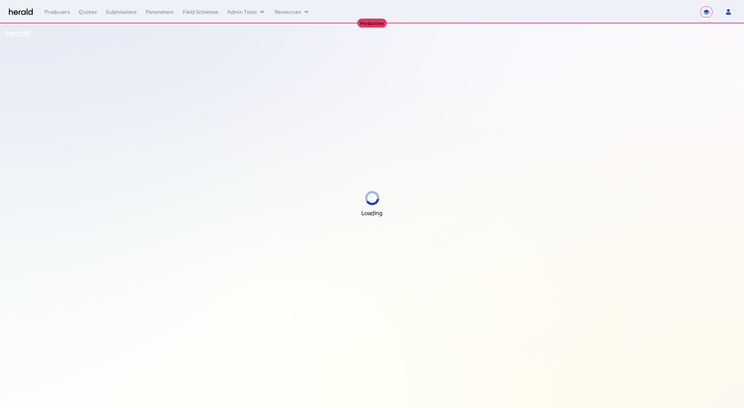
select select "**********"
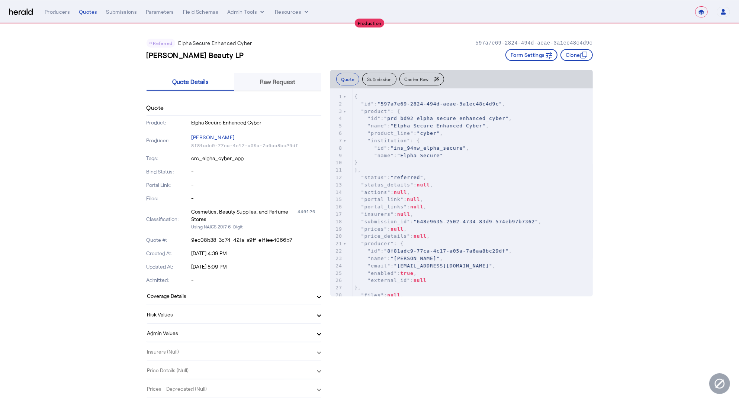
click at [288, 88] on span "Raw Request" at bounding box center [277, 82] width 35 height 18
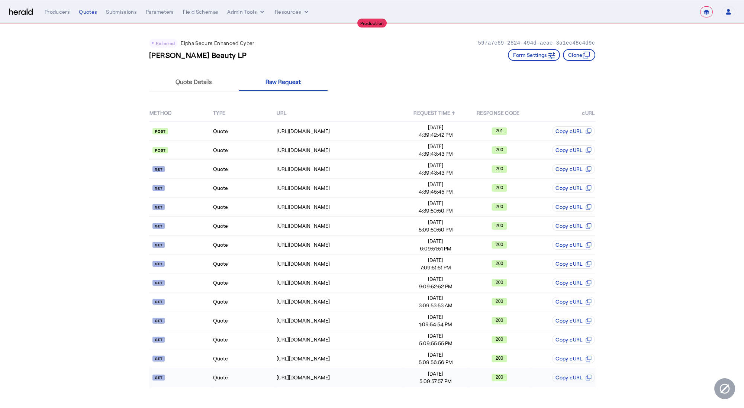
click at [233, 375] on td "Quote" at bounding box center [245, 377] width 64 height 19
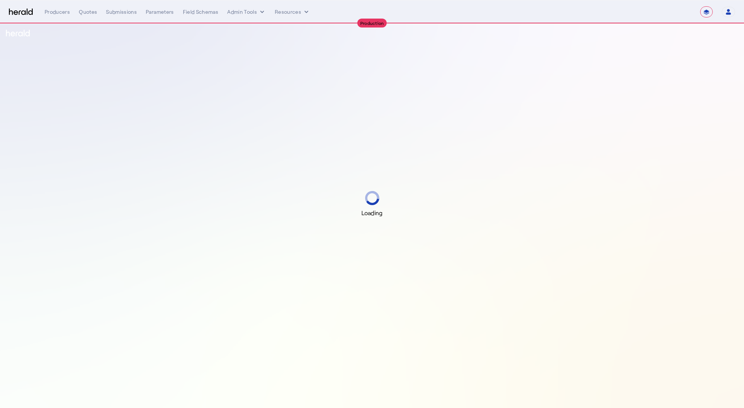
select select "**********"
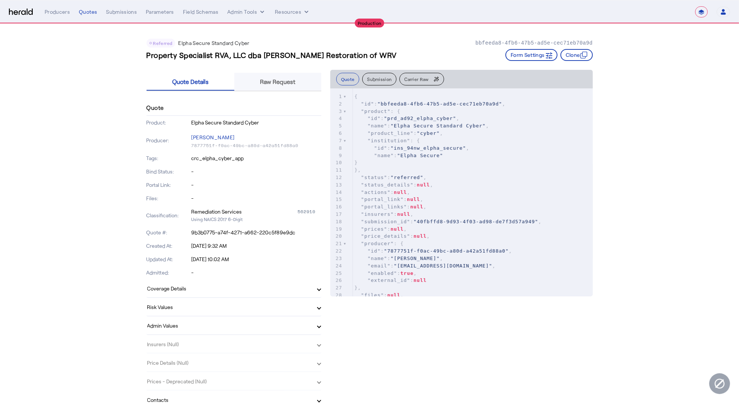
click at [298, 83] on div "Raw Request" at bounding box center [277, 82] width 87 height 18
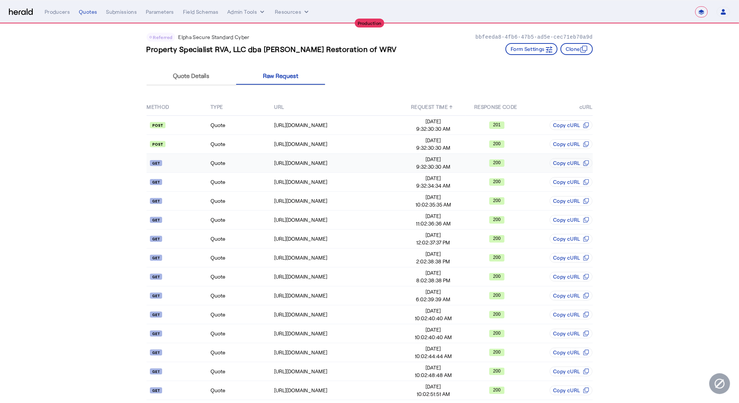
scroll to position [11, 0]
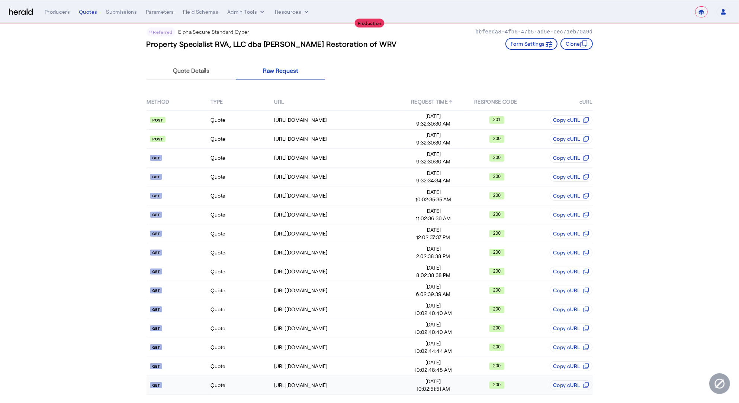
click at [247, 385] on td "Quote" at bounding box center [242, 385] width 64 height 19
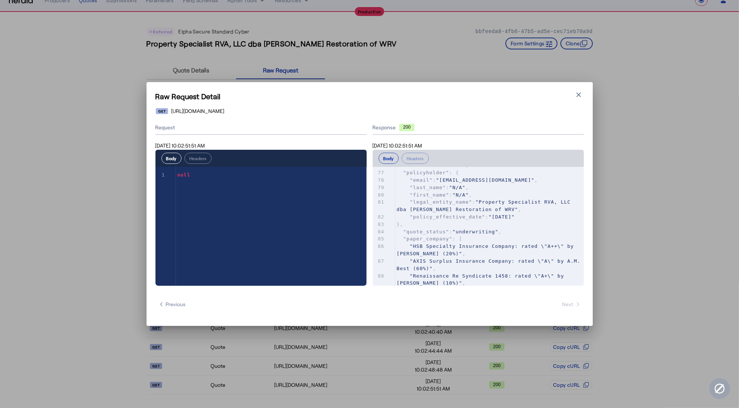
scroll to position [891, 0]
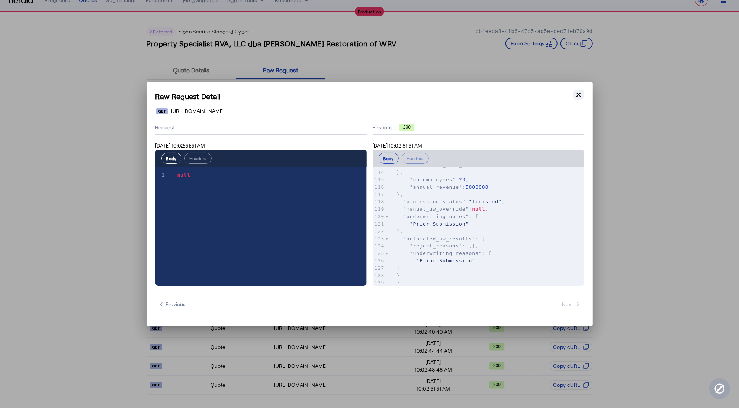
click at [579, 97] on icon "button" at bounding box center [578, 94] width 7 height 7
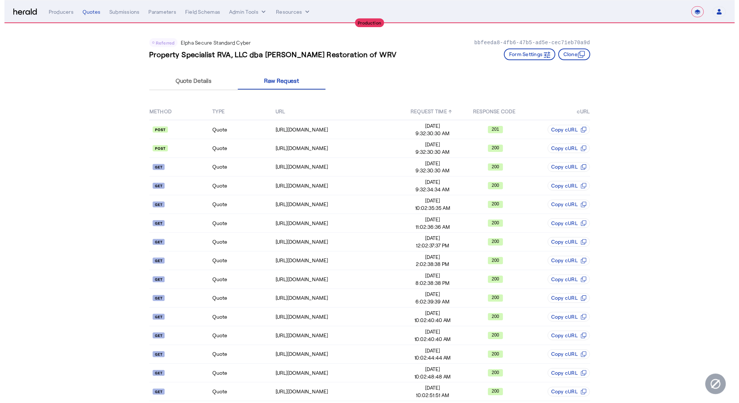
scroll to position [11, 0]
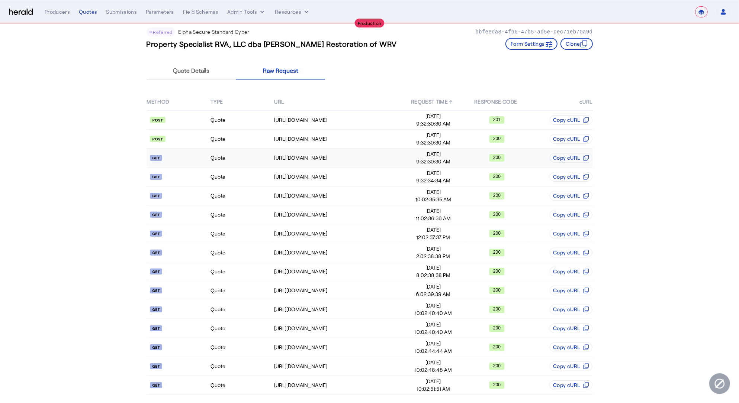
click at [237, 156] on td "Quote" at bounding box center [242, 158] width 64 height 19
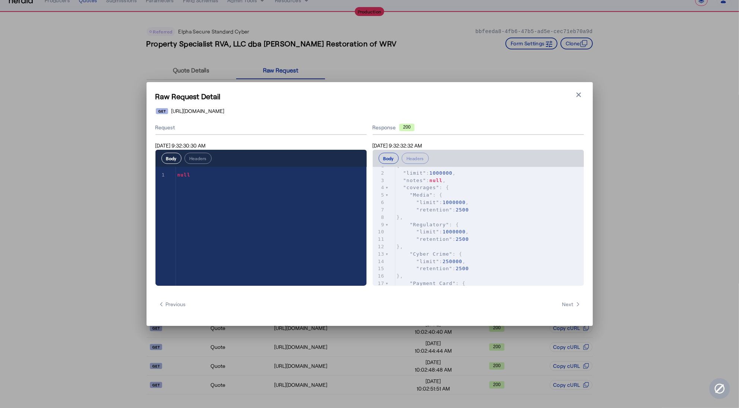
scroll to position [10, 0]
click at [578, 97] on icon "button" at bounding box center [578, 94] width 7 height 7
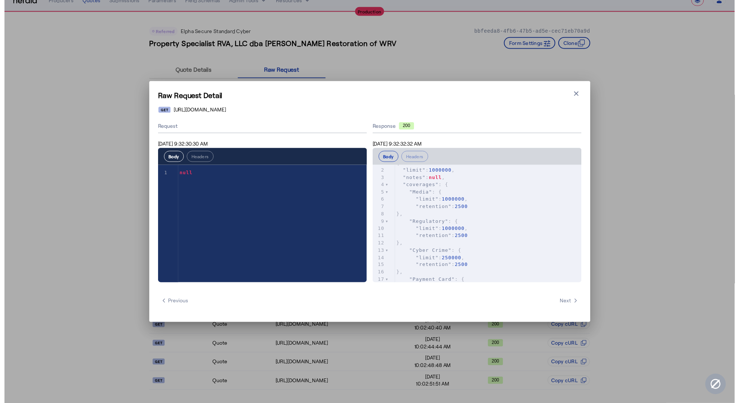
scroll to position [11, 0]
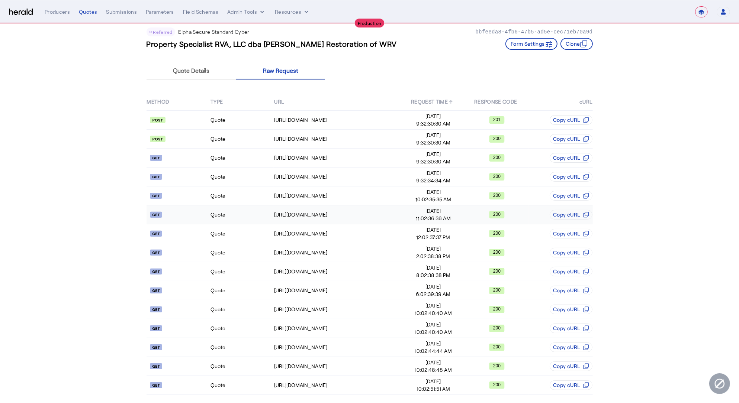
click at [259, 218] on td "Quote" at bounding box center [242, 215] width 64 height 19
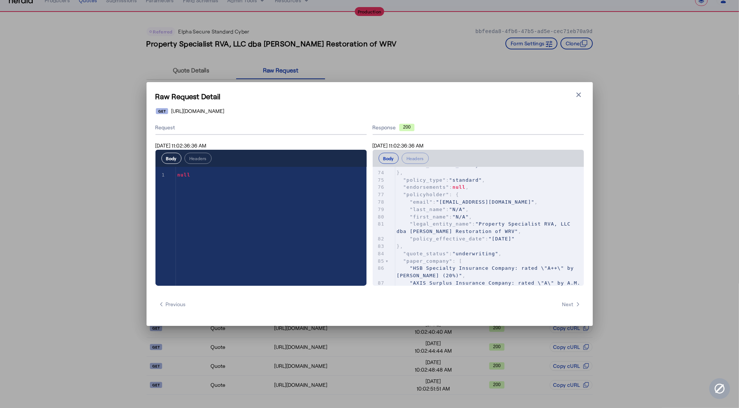
scroll to position [0, 0]
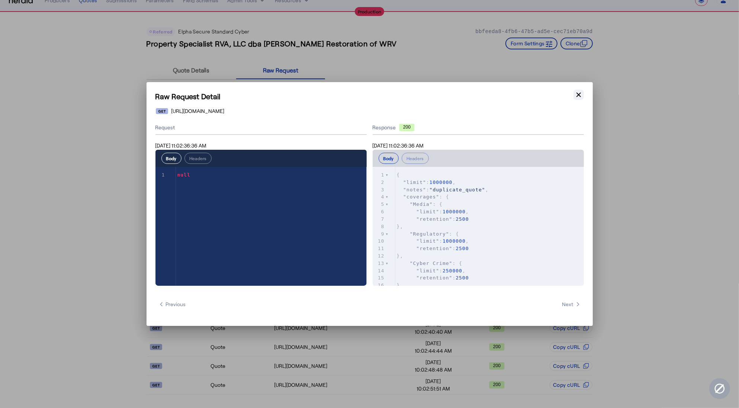
click at [575, 97] on icon "button" at bounding box center [578, 94] width 7 height 7
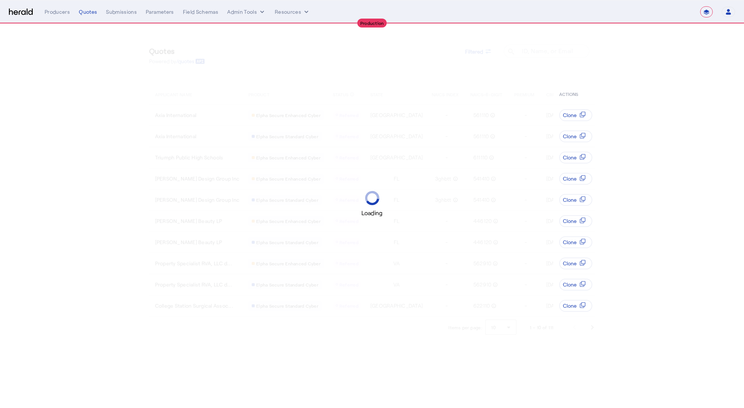
select select "**********"
select select "pfm_h3db_crc"
